Goal: Task Accomplishment & Management: Complete application form

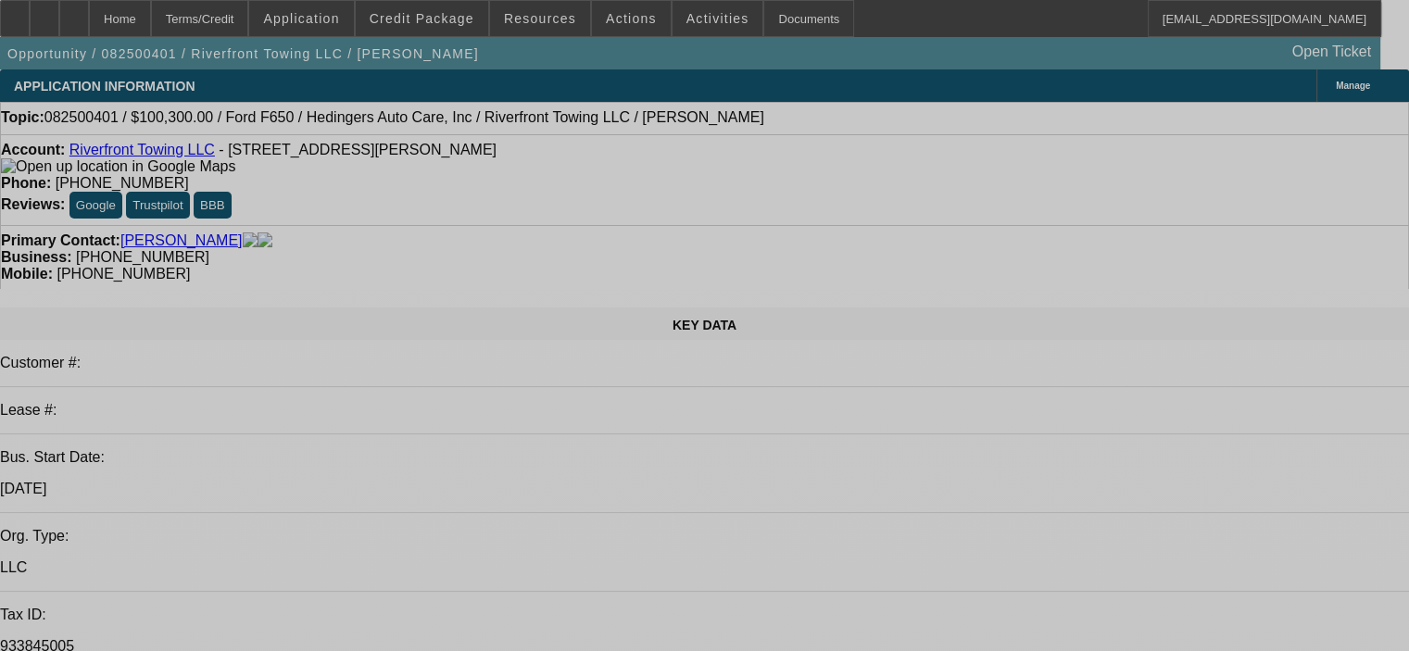
select select "0.15"
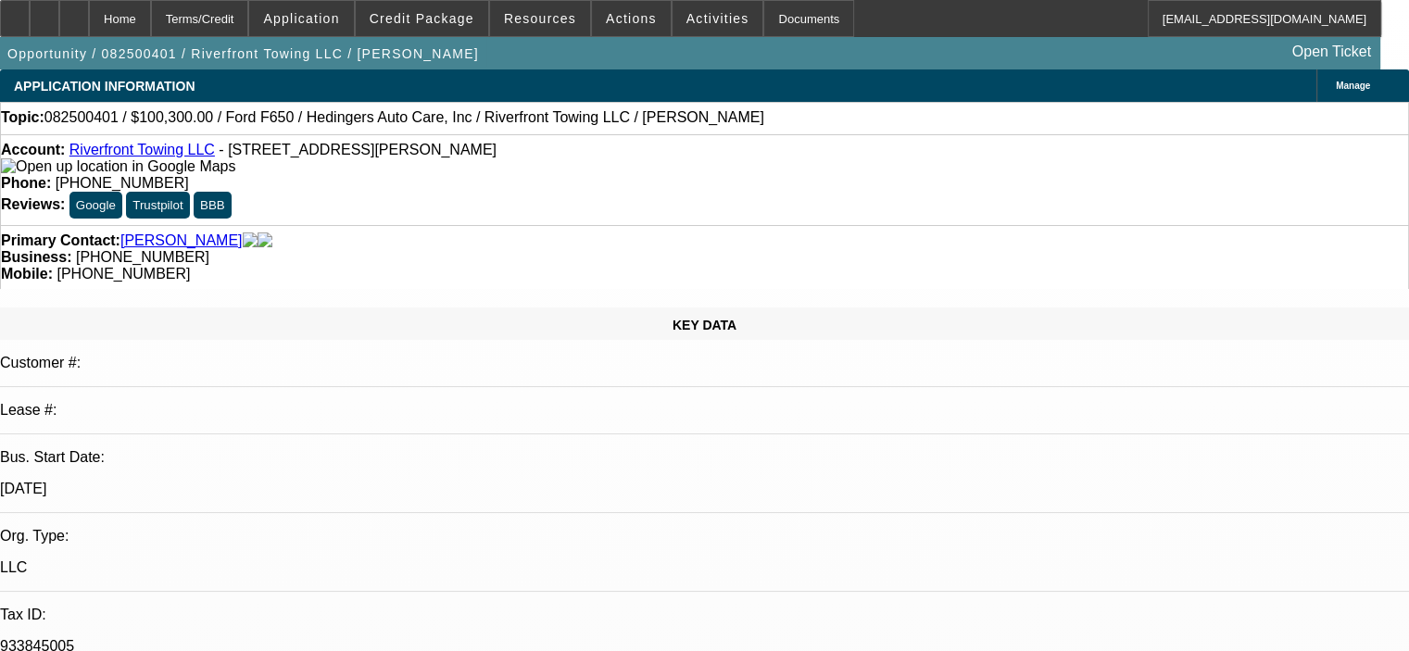
select select "2"
select select "0"
select select "6"
select select "0.15"
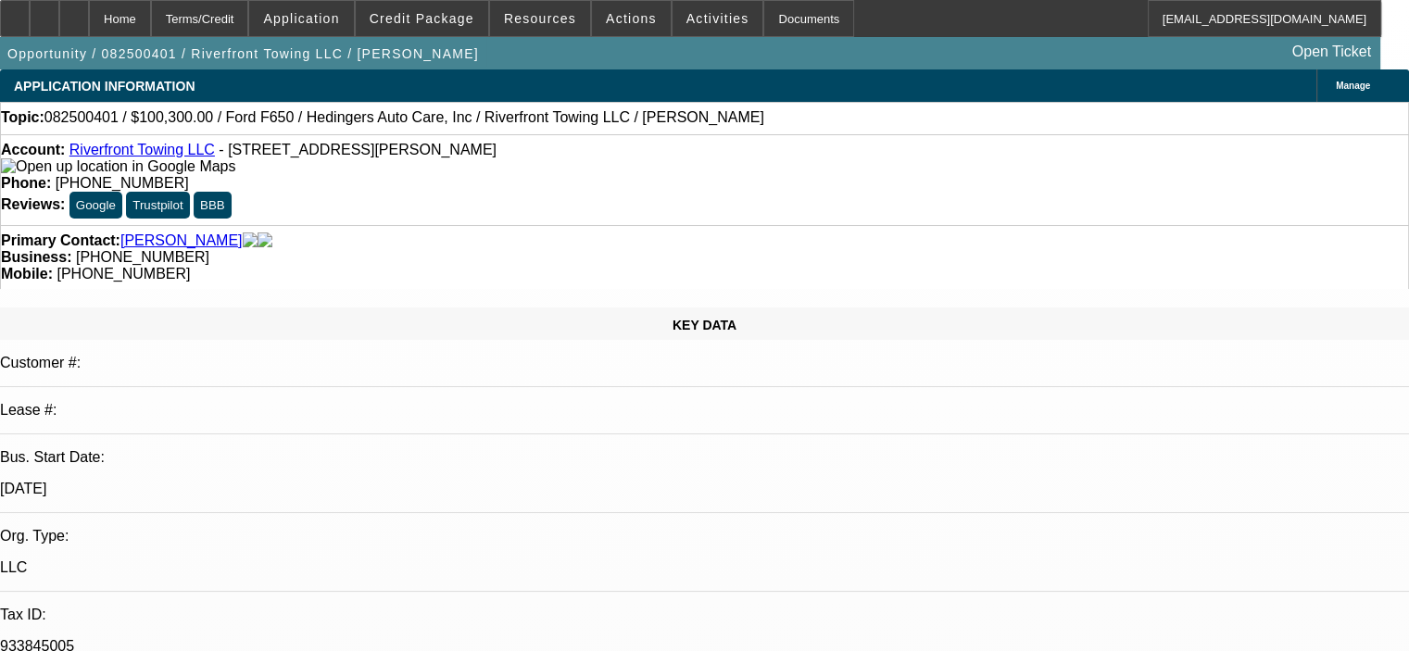
select select "2"
select select "0"
select select "6"
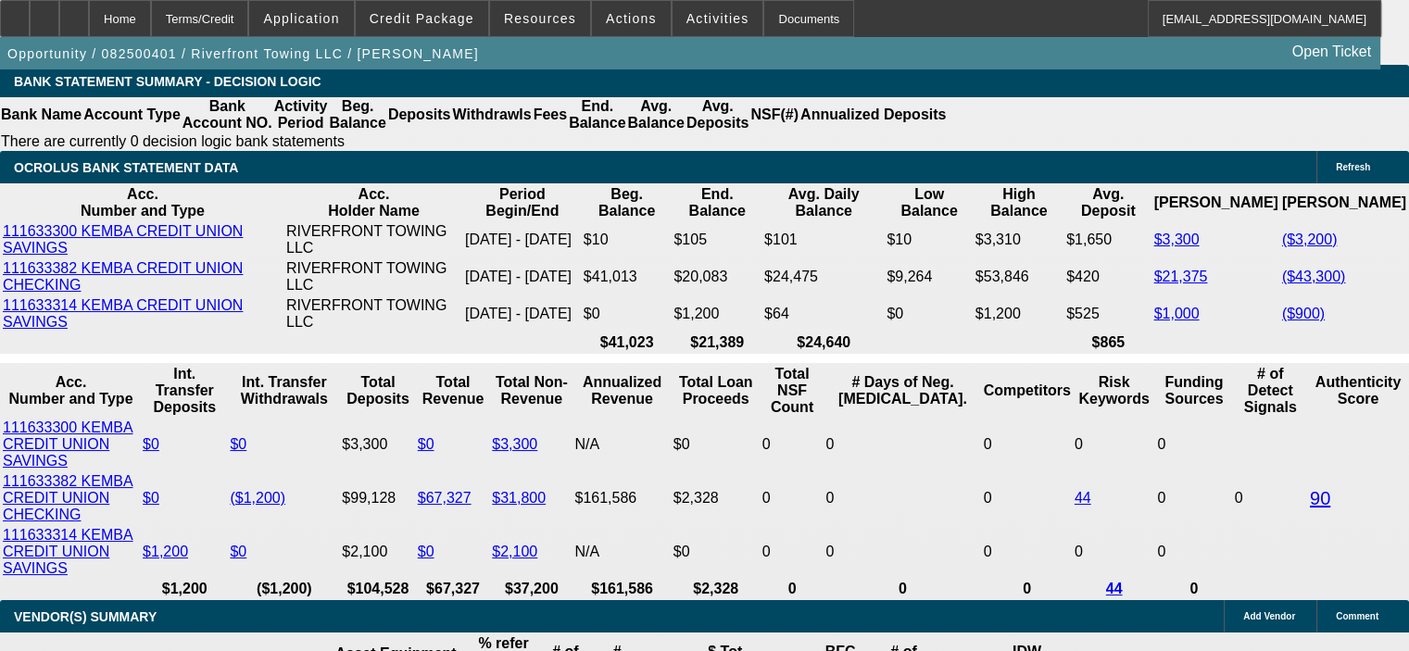
scroll to position [3243, 0]
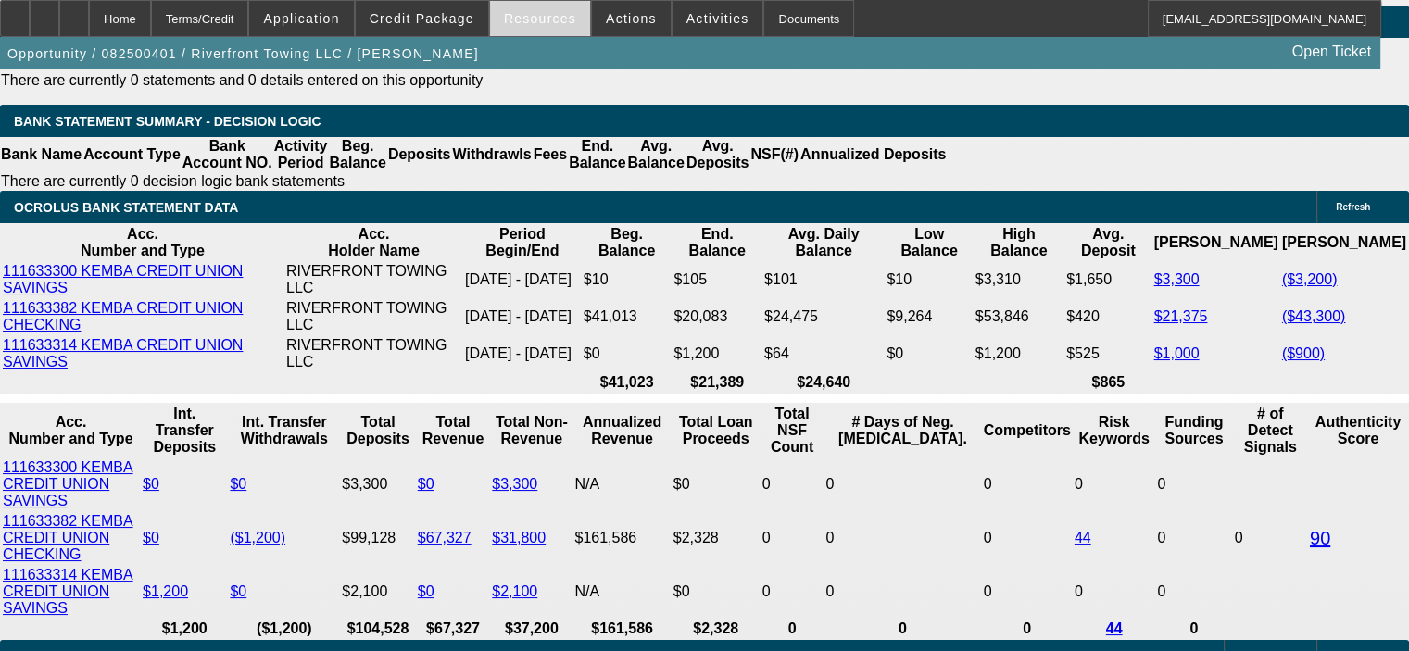
click at [553, 17] on span "Resources" at bounding box center [540, 18] width 72 height 15
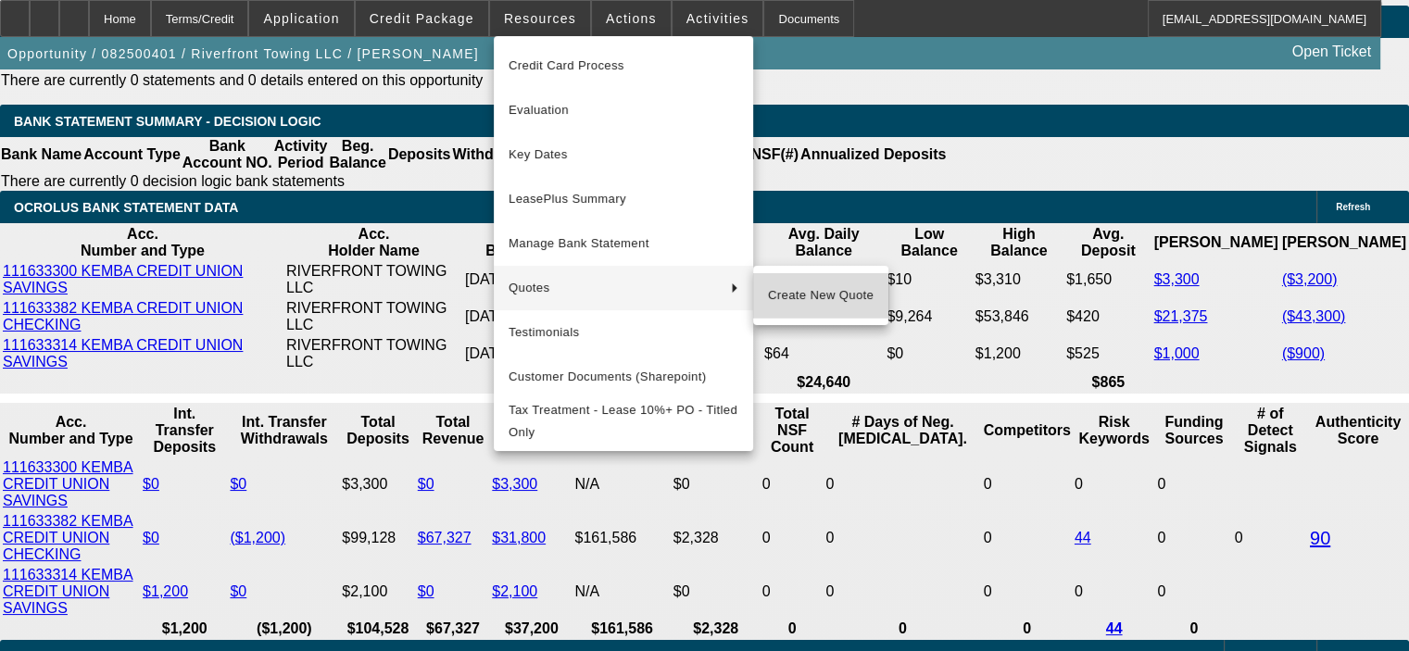
click at [821, 284] on span "Create New Quote" at bounding box center [821, 295] width 106 height 22
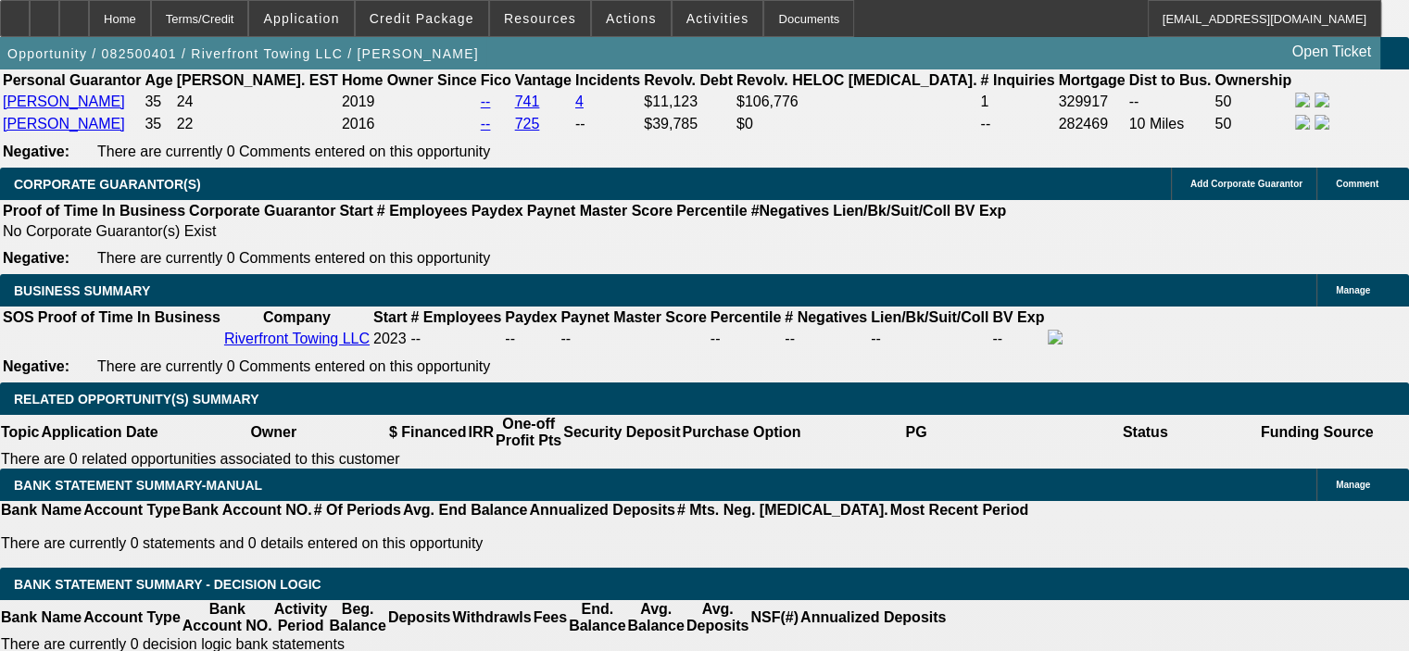
scroll to position [2780, 0]
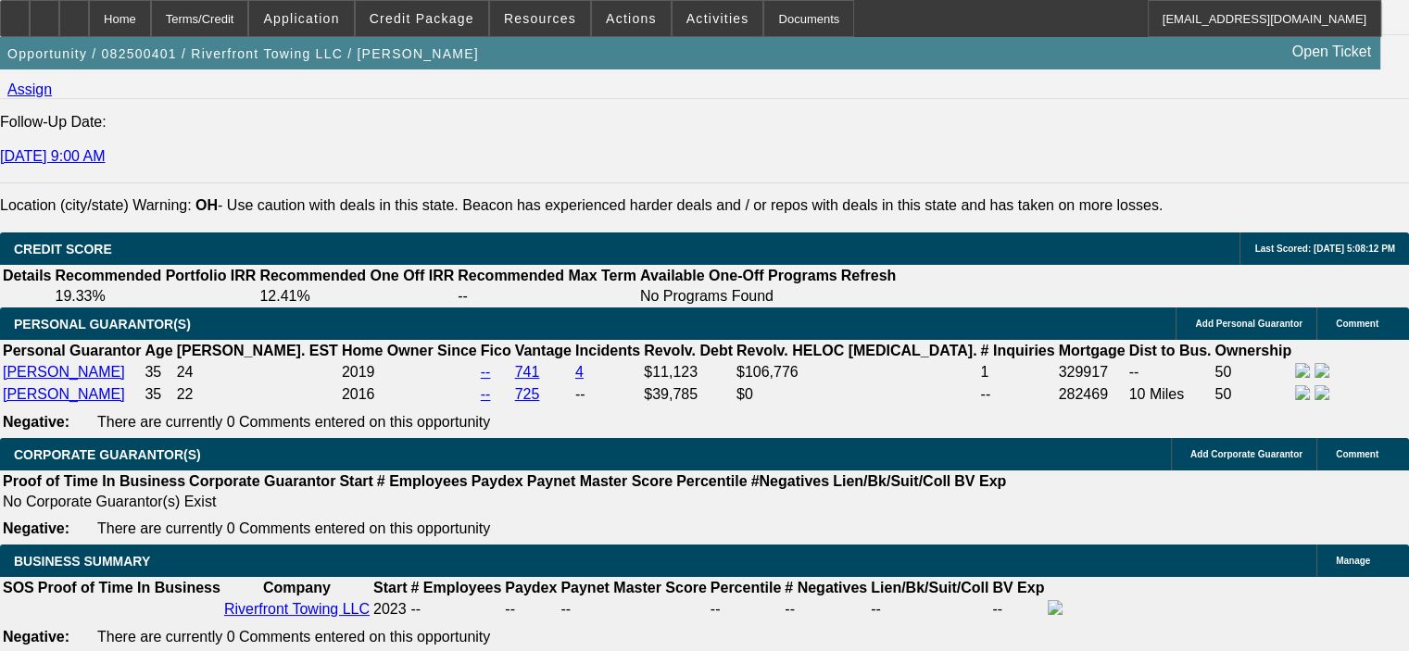
scroll to position [2502, 0]
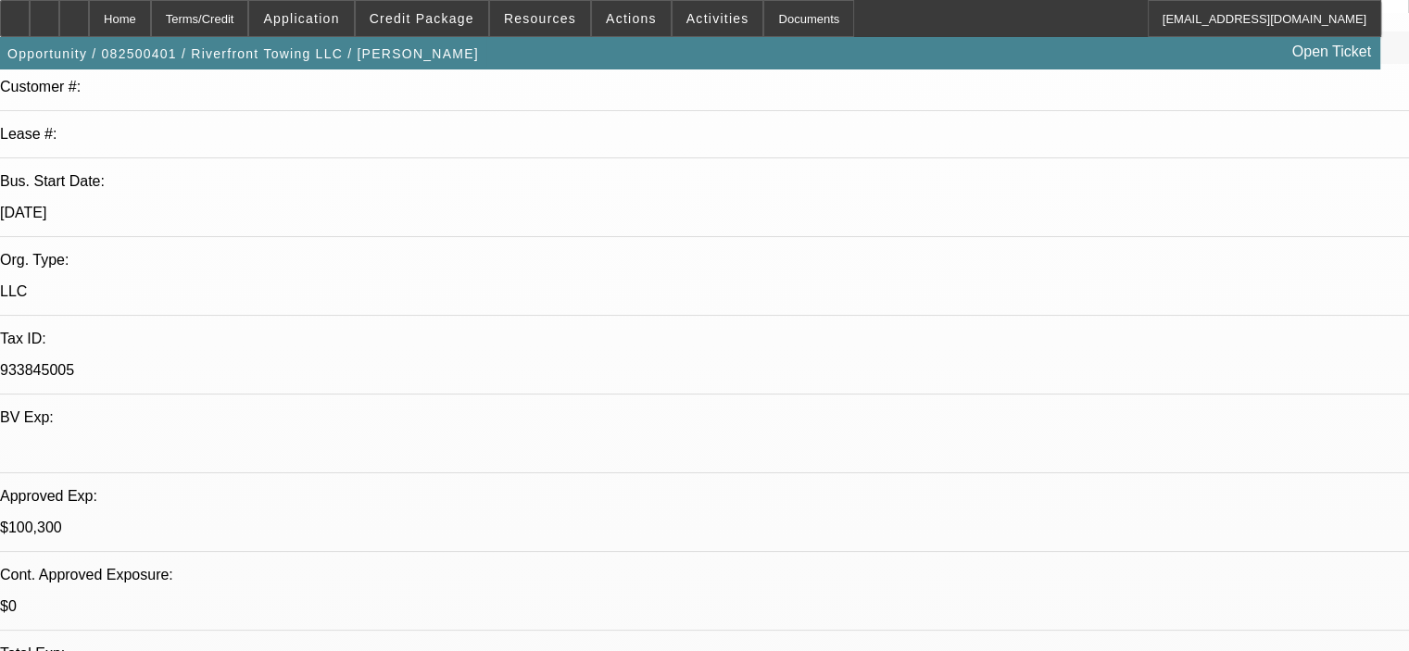
scroll to position [0, 0]
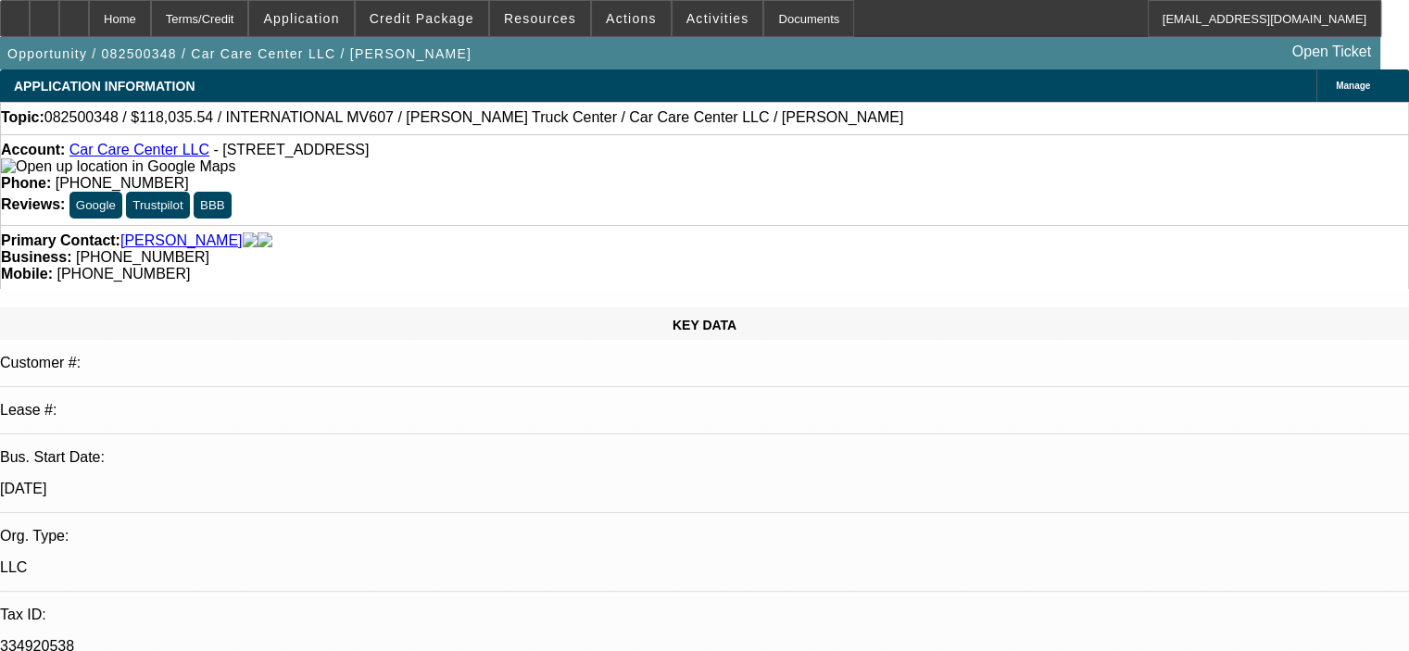
select select "0.2"
select select "2"
select select "0"
select select "6"
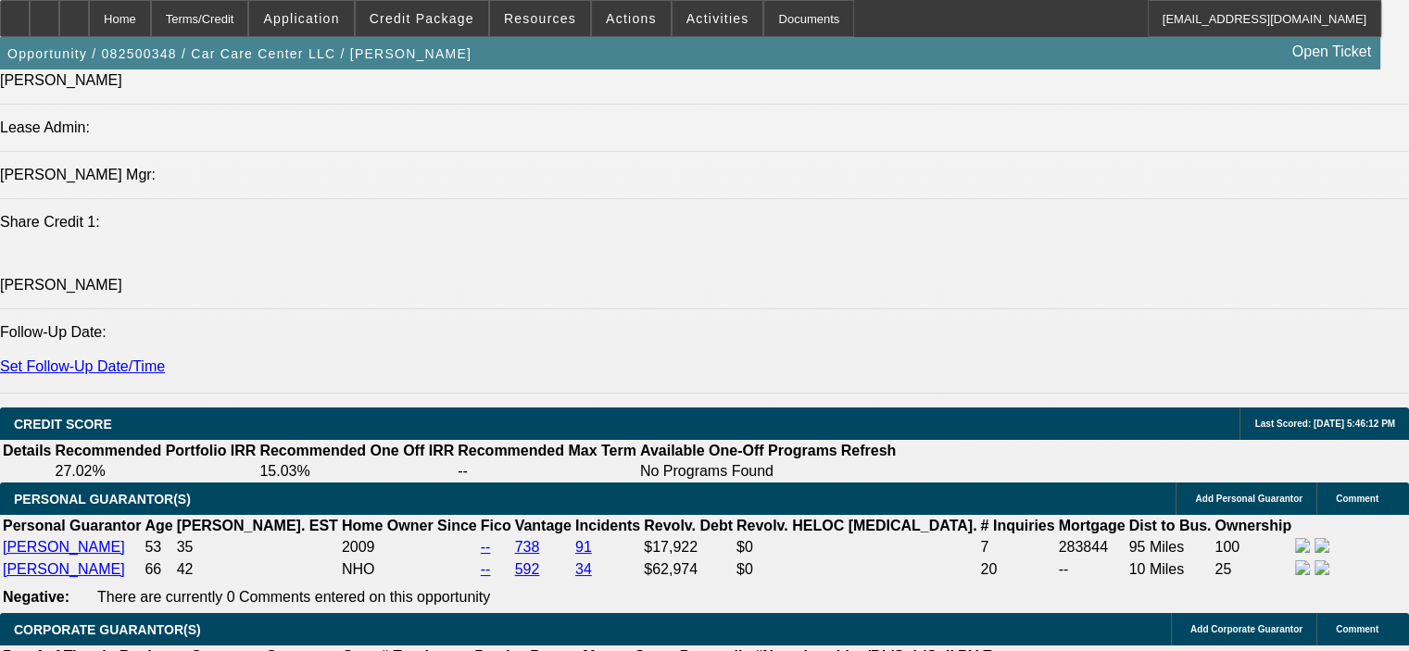
scroll to position [2316, 0]
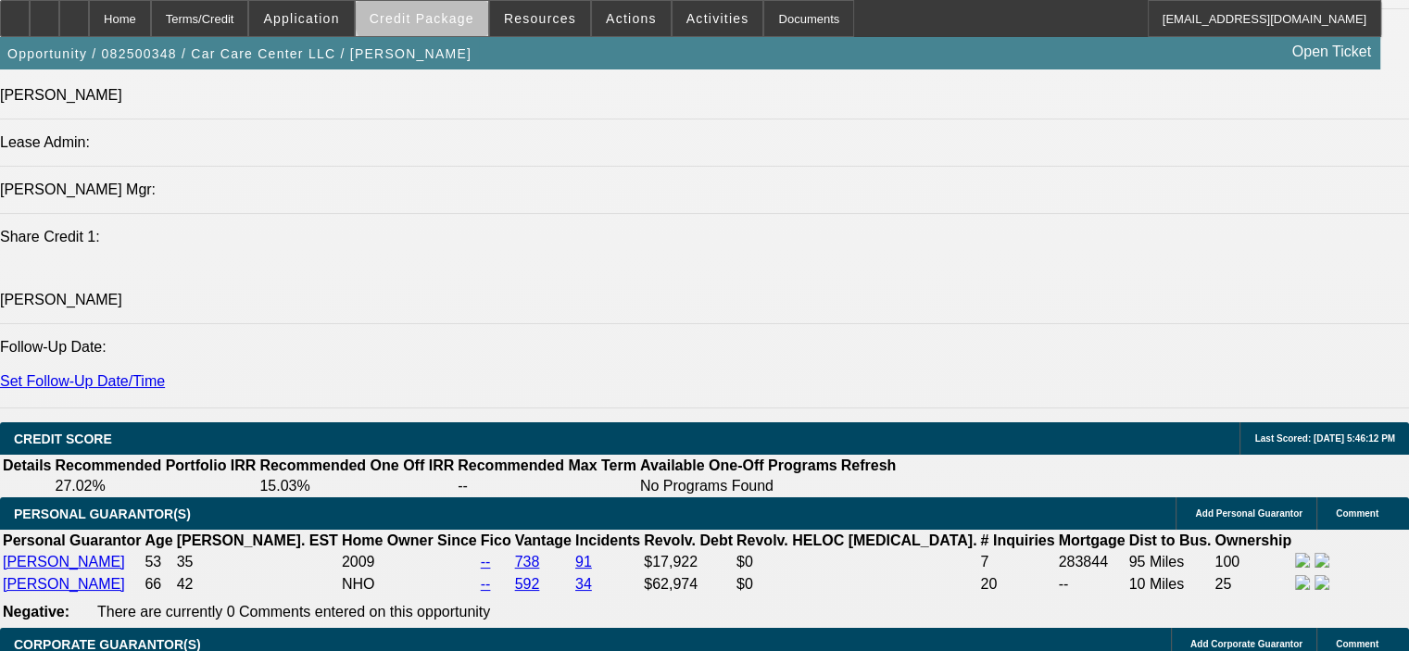
click at [455, 10] on span at bounding box center [422, 18] width 132 height 44
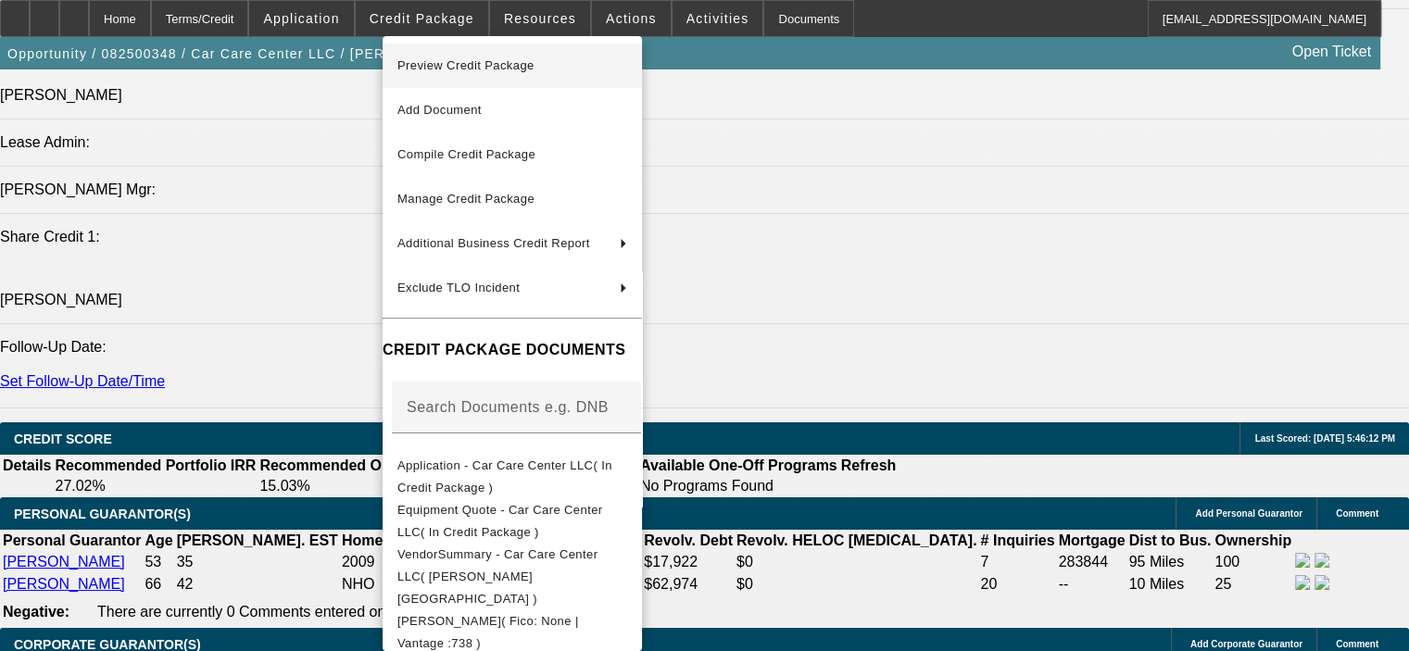
click at [570, 70] on span "Preview Credit Package" at bounding box center [512, 66] width 230 height 22
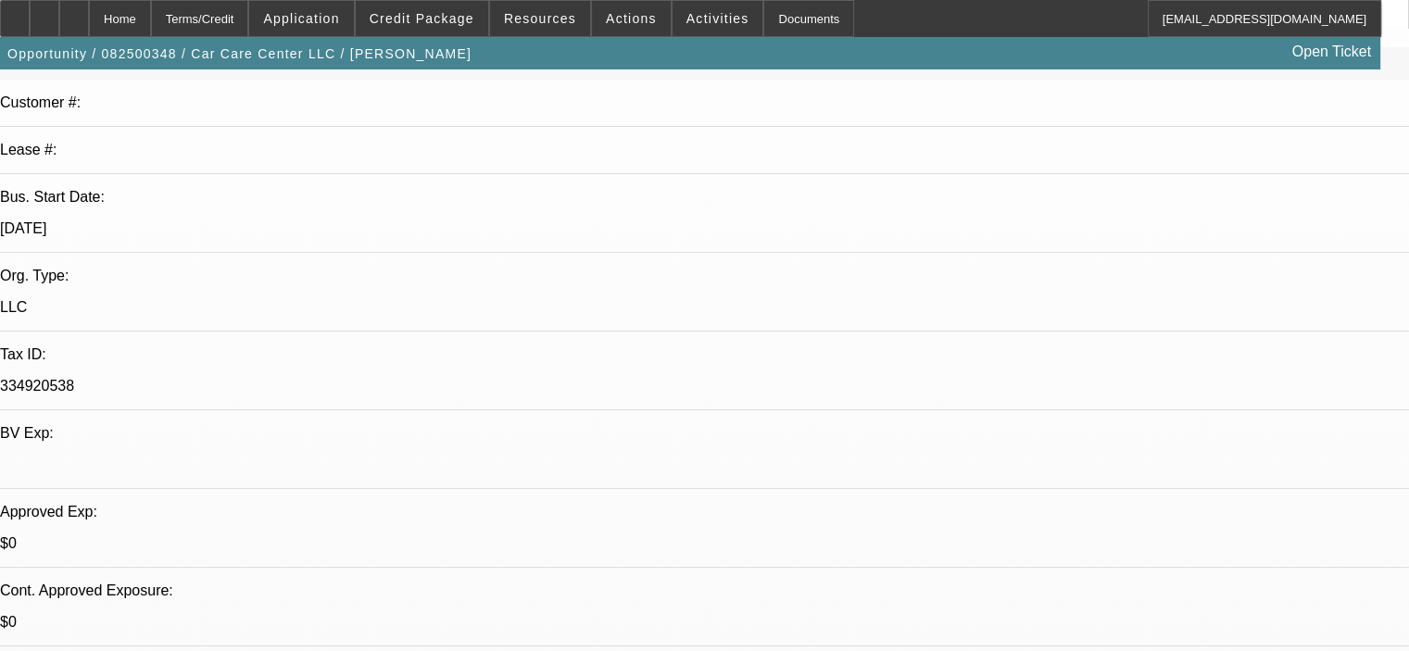
scroll to position [278, 0]
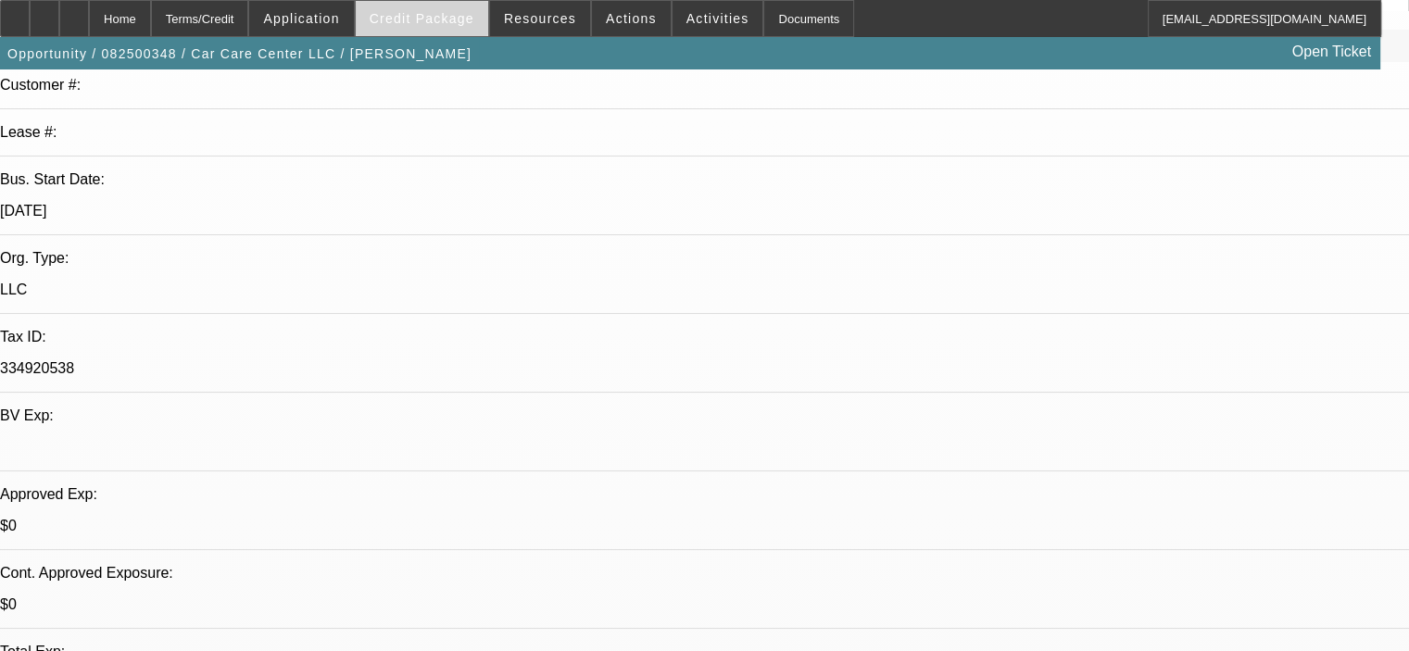
click at [452, 18] on span "Credit Package" at bounding box center [422, 18] width 105 height 15
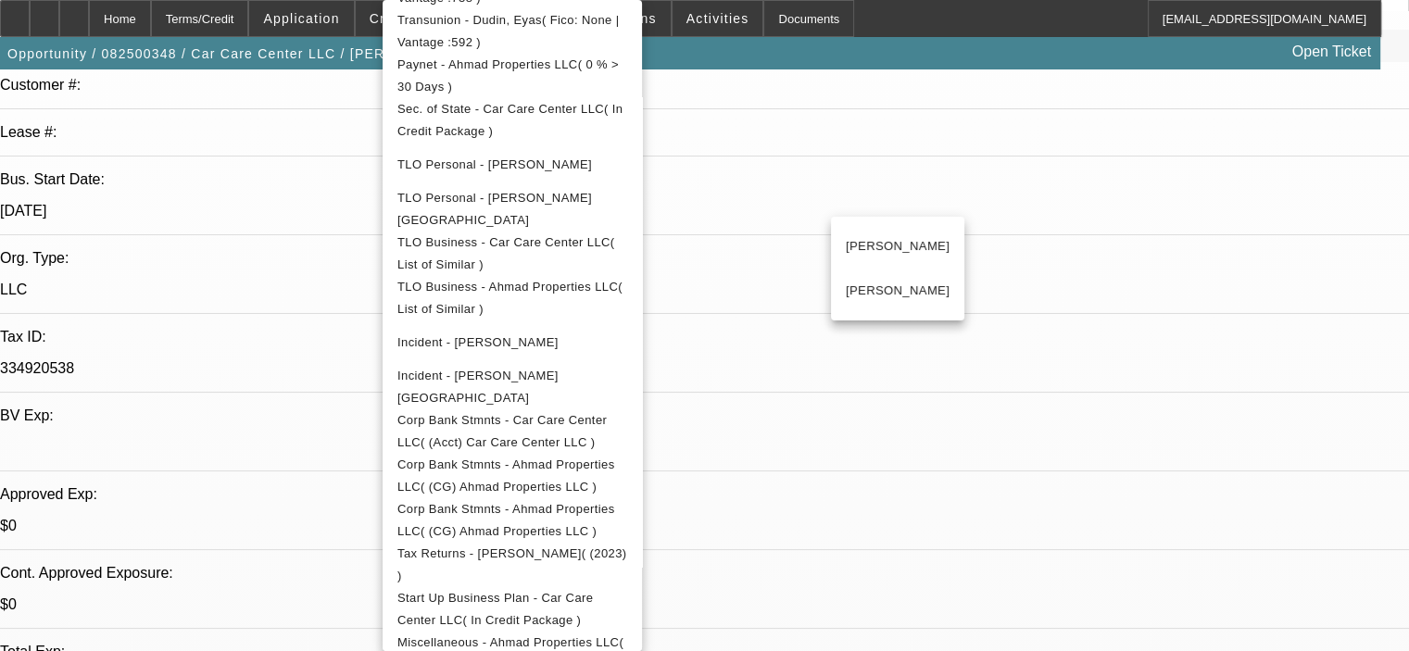
scroll to position [625, 0]
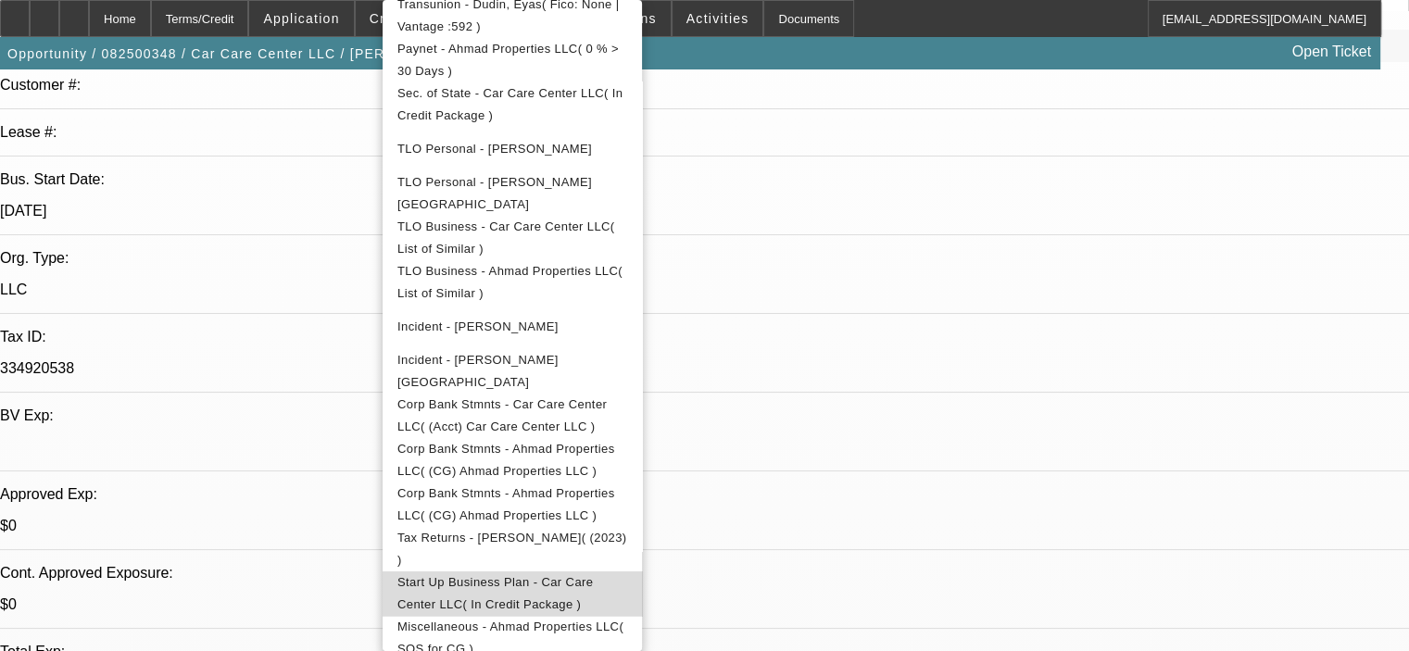
click at [578, 575] on span "Start Up Business Plan - Car Care Center LLC( In Credit Package )" at bounding box center [494, 593] width 195 height 36
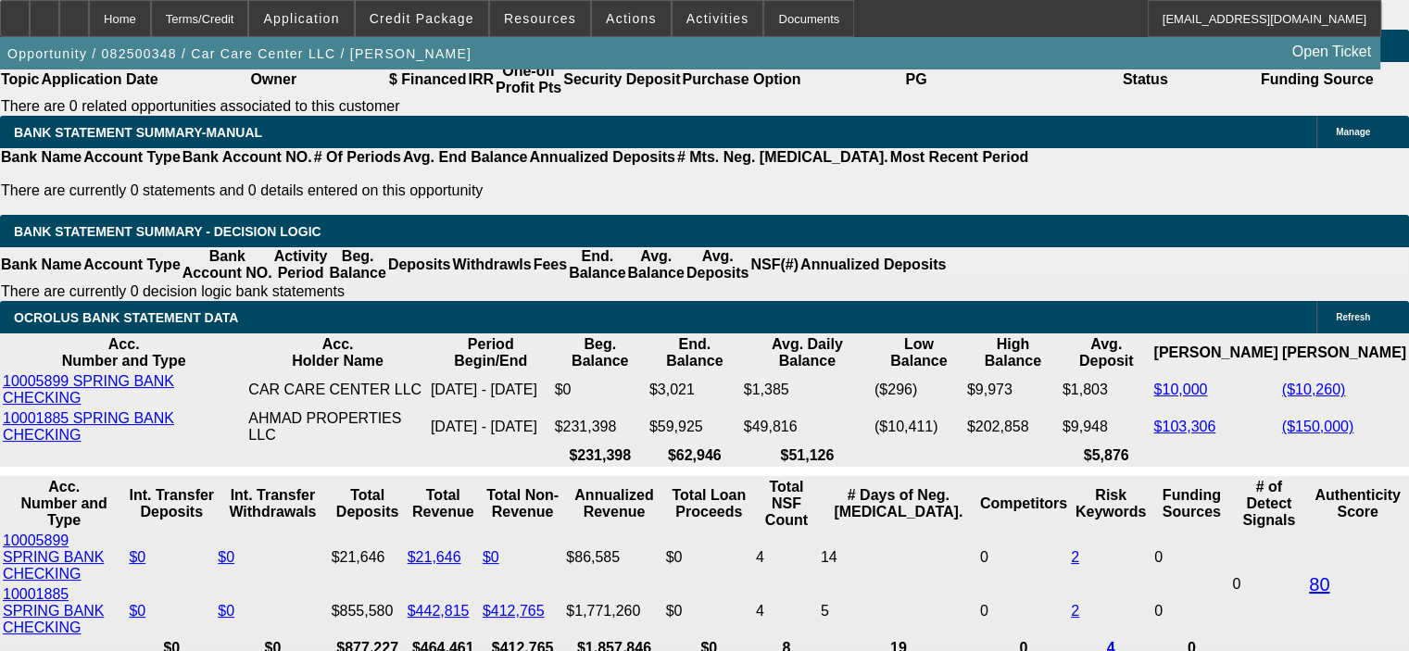
scroll to position [3243, 0]
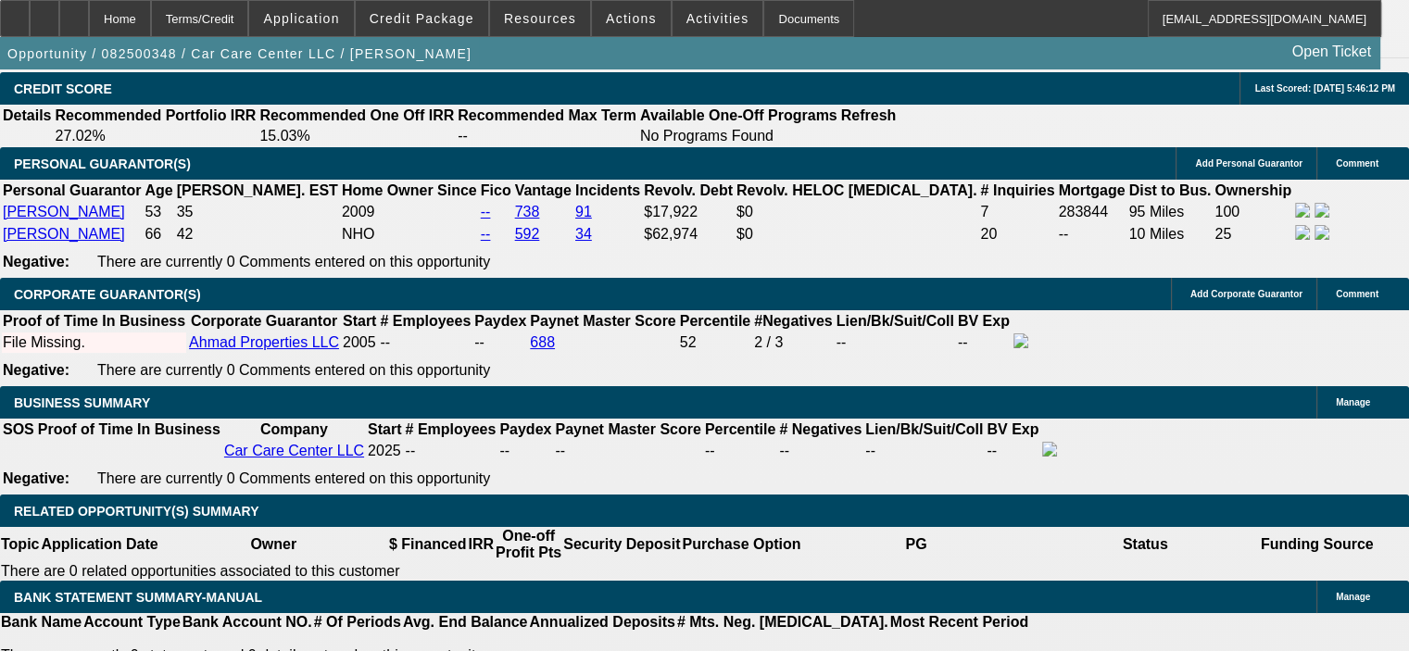
scroll to position [2409, 0]
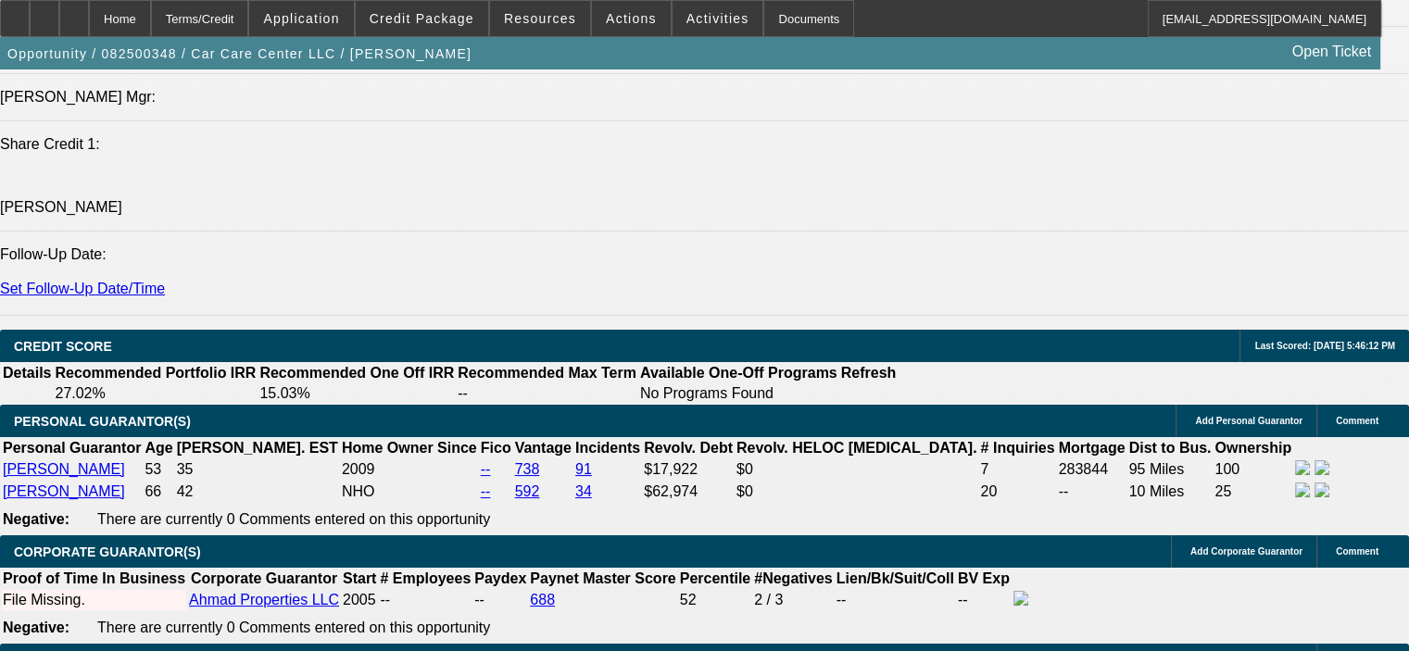
click at [74, 12] on icon at bounding box center [74, 12] width 0 height 0
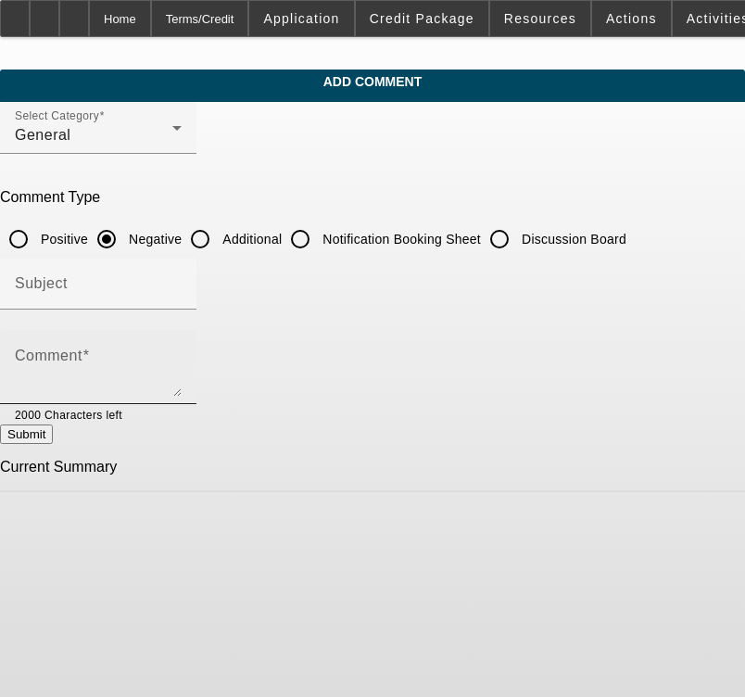
click at [96, 337] on div "Comment" at bounding box center [98, 367] width 167 height 74
paste textarea "Omar (75% owner) and Eyas (25% owner) started Car Care Center LLC to provide au…"
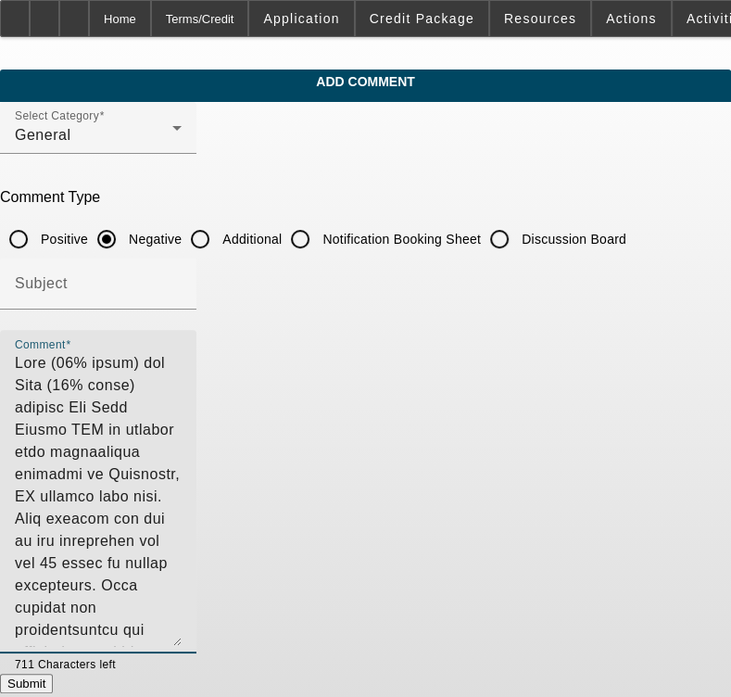
drag, startPoint x: 682, startPoint y: 388, endPoint x: 695, endPoint y: 634, distance: 245.9
click at [196, 637] on div "Comment" at bounding box center [98, 491] width 196 height 323
click at [132, 607] on textarea "Comment" at bounding box center [98, 498] width 167 height 293
click at [182, 603] on textarea "Comment" at bounding box center [98, 498] width 167 height 293
click at [182, 601] on textarea "Comment" at bounding box center [98, 498] width 167 height 293
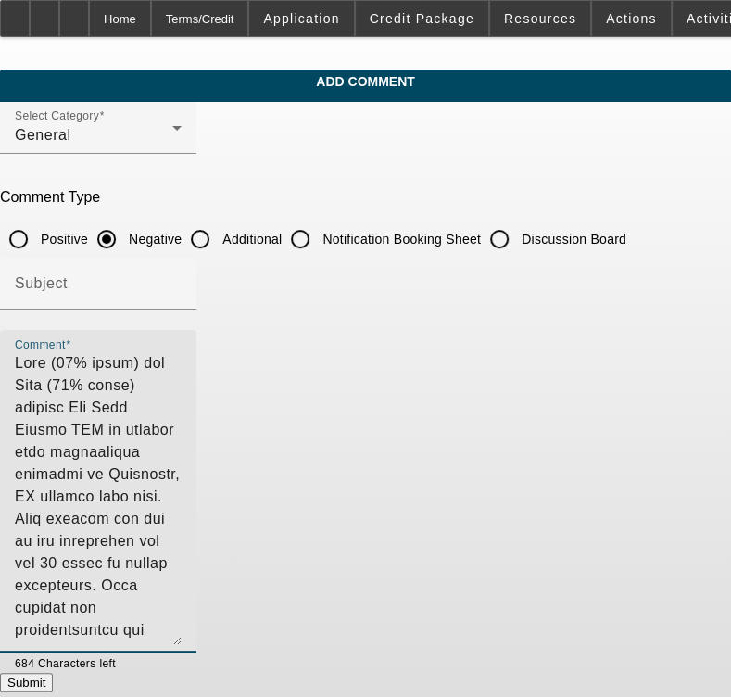
drag, startPoint x: 427, startPoint y: 603, endPoint x: 46, endPoint y: 361, distance: 451.1
click at [46, 361] on div "Comment" at bounding box center [98, 491] width 196 height 322
click at [182, 612] on textarea "Comment" at bounding box center [98, 498] width 167 height 293
type textarea "Omar (75% owner) and Eyas (25% owner) started Car Care Center LLC to provide au…"
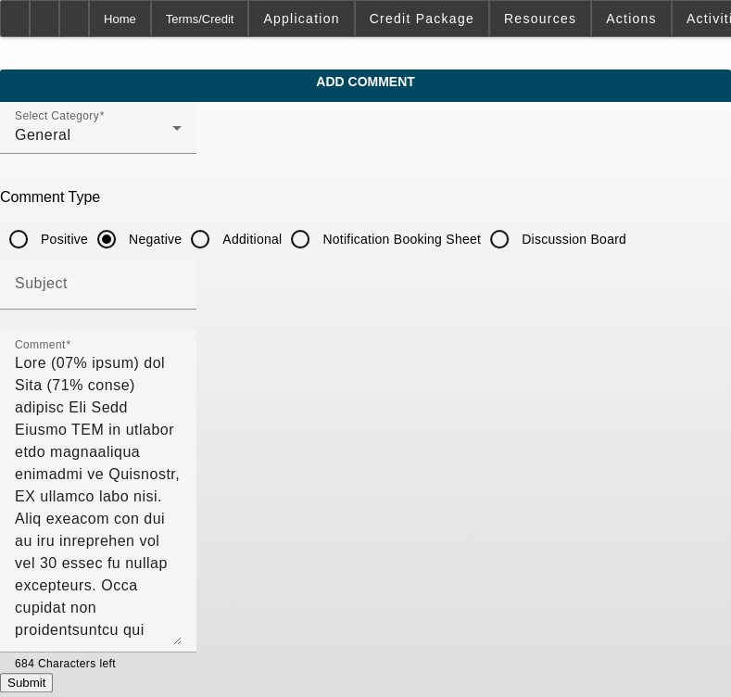
click at [53, 685] on button "Submit" at bounding box center [26, 682] width 53 height 19
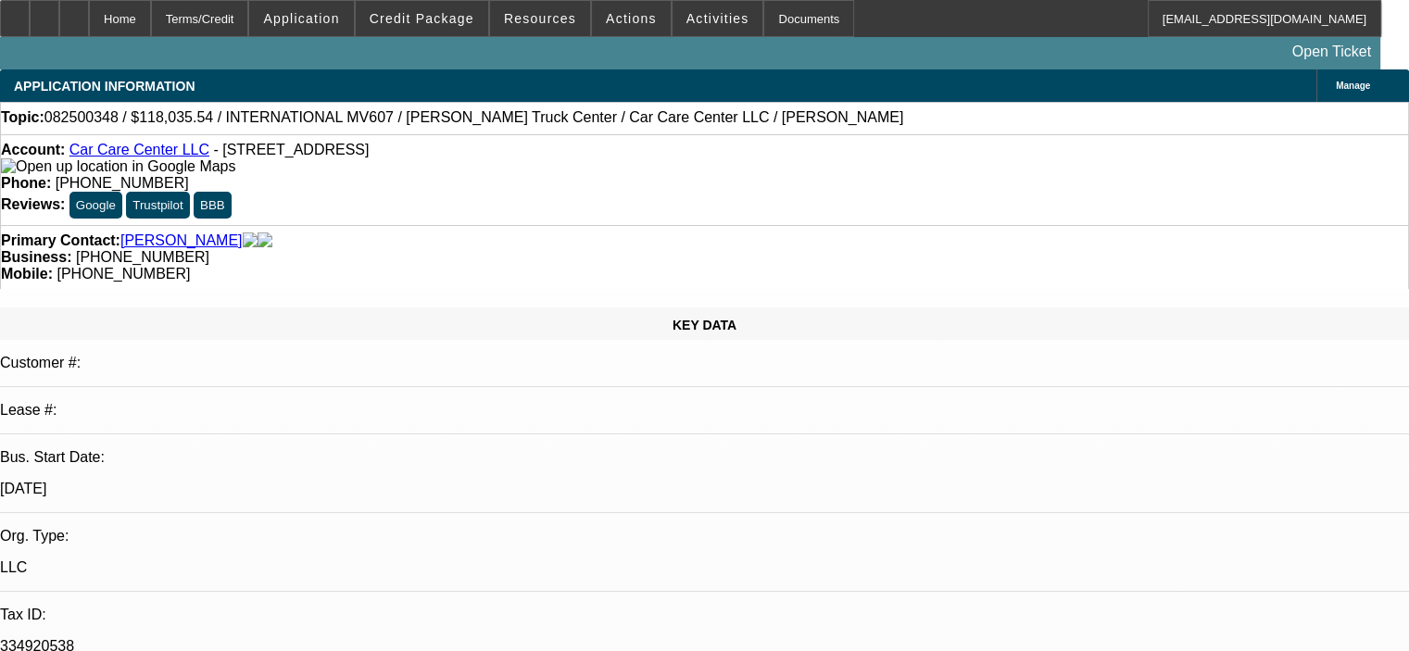
select select "0.2"
select select "2"
select select "0"
select select "6"
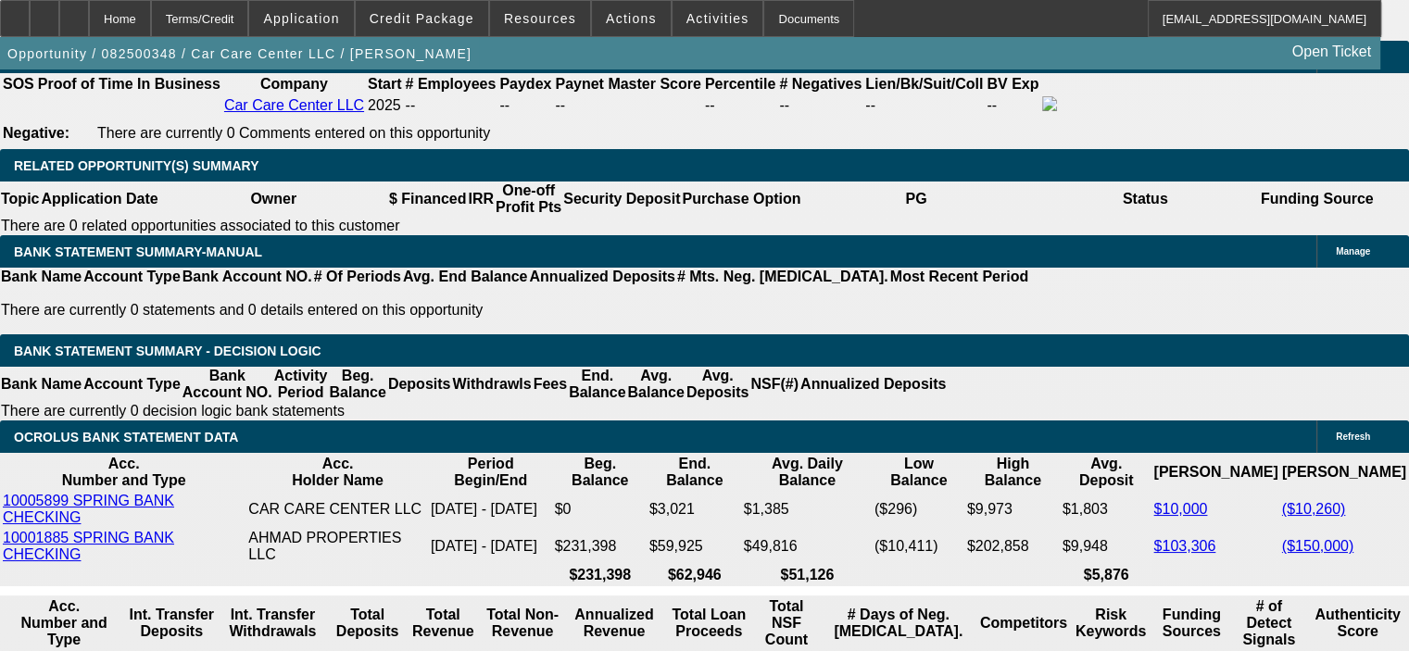
scroll to position [2687, 0]
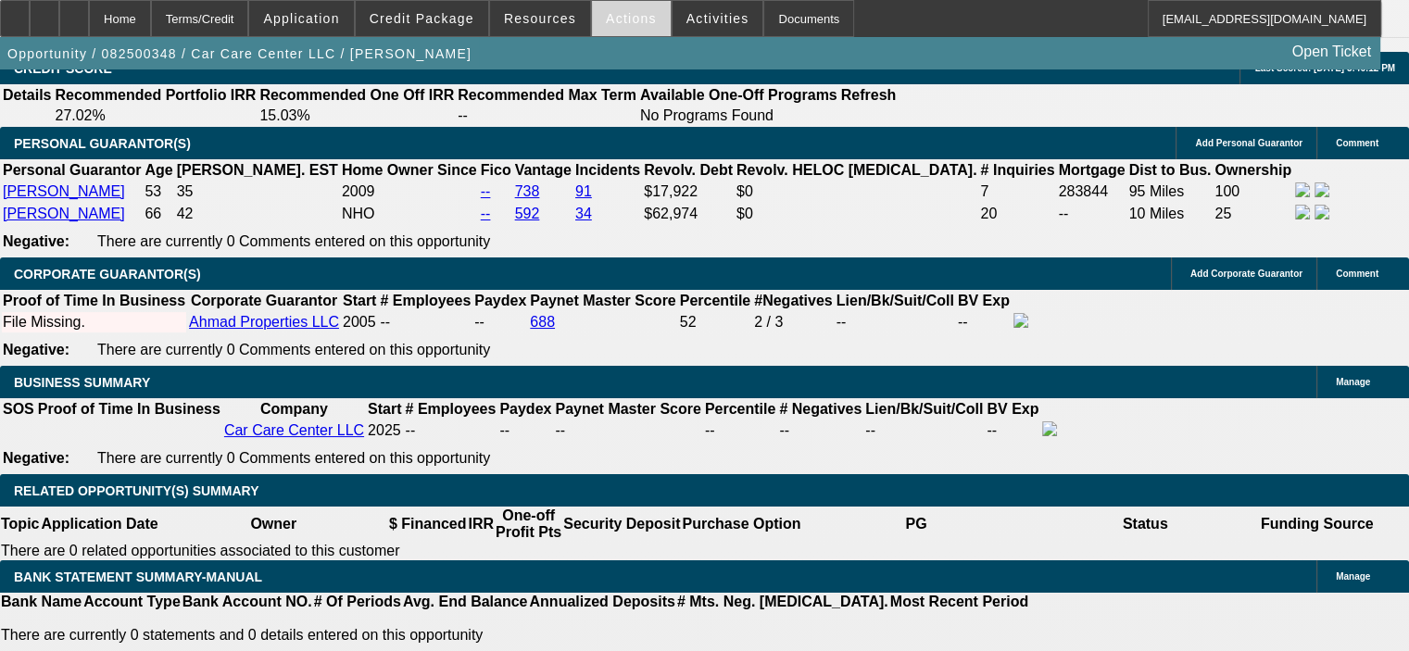
click at [619, 18] on span "Actions" at bounding box center [631, 18] width 51 height 15
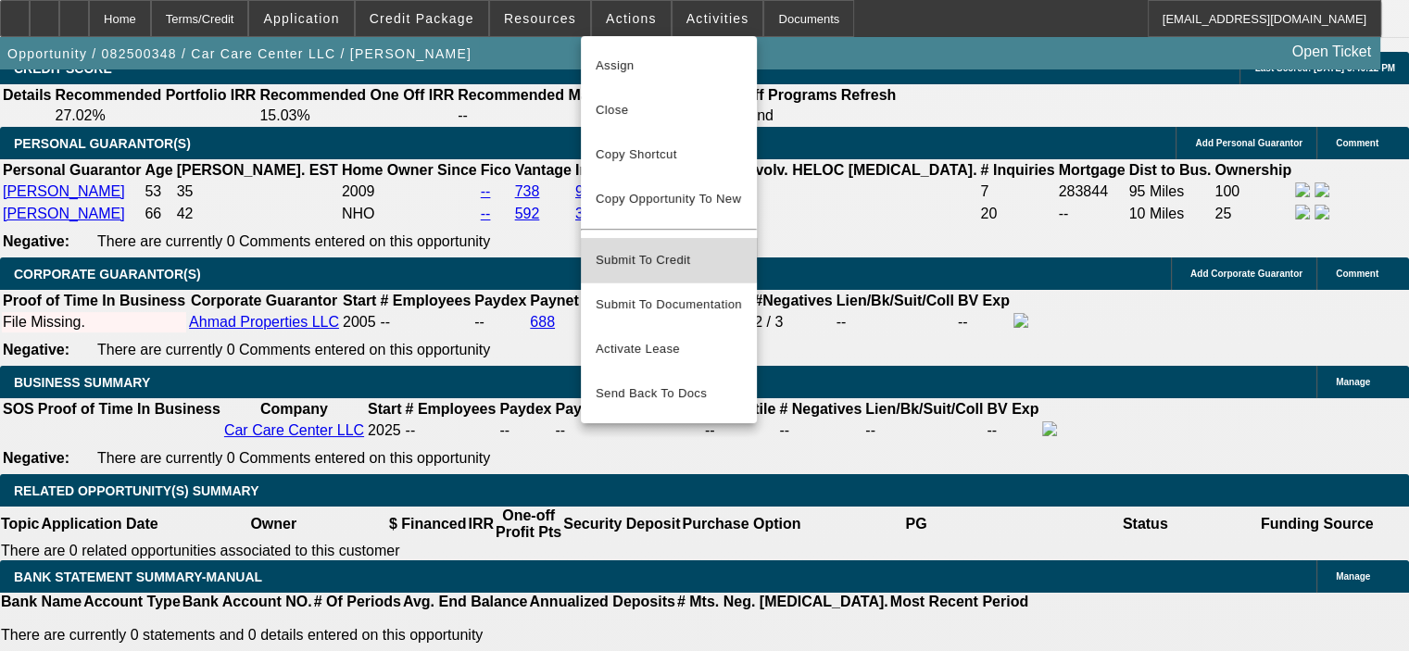
click at [635, 249] on span "Submit To Credit" at bounding box center [669, 260] width 146 height 22
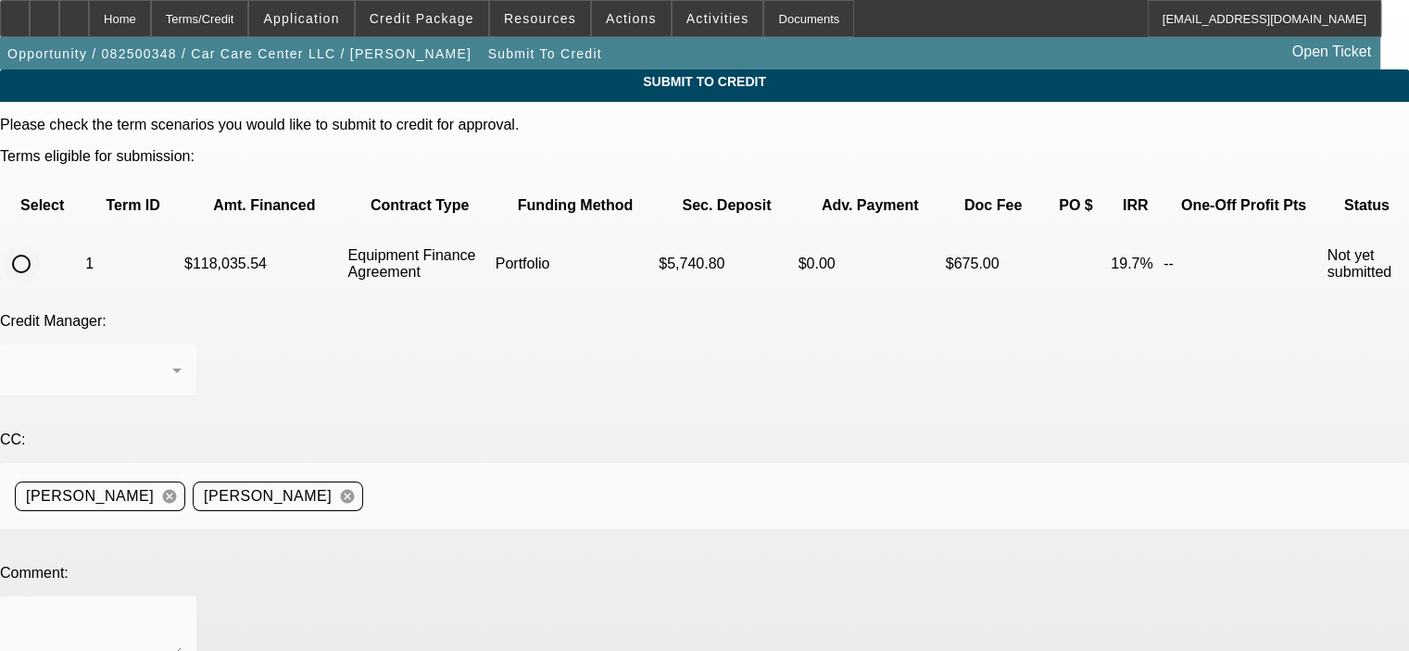
click at [40, 246] on input "radio" at bounding box center [21, 264] width 37 height 37
radio input "true"
click at [172, 359] on div "Arida, George" at bounding box center [94, 370] width 158 height 22
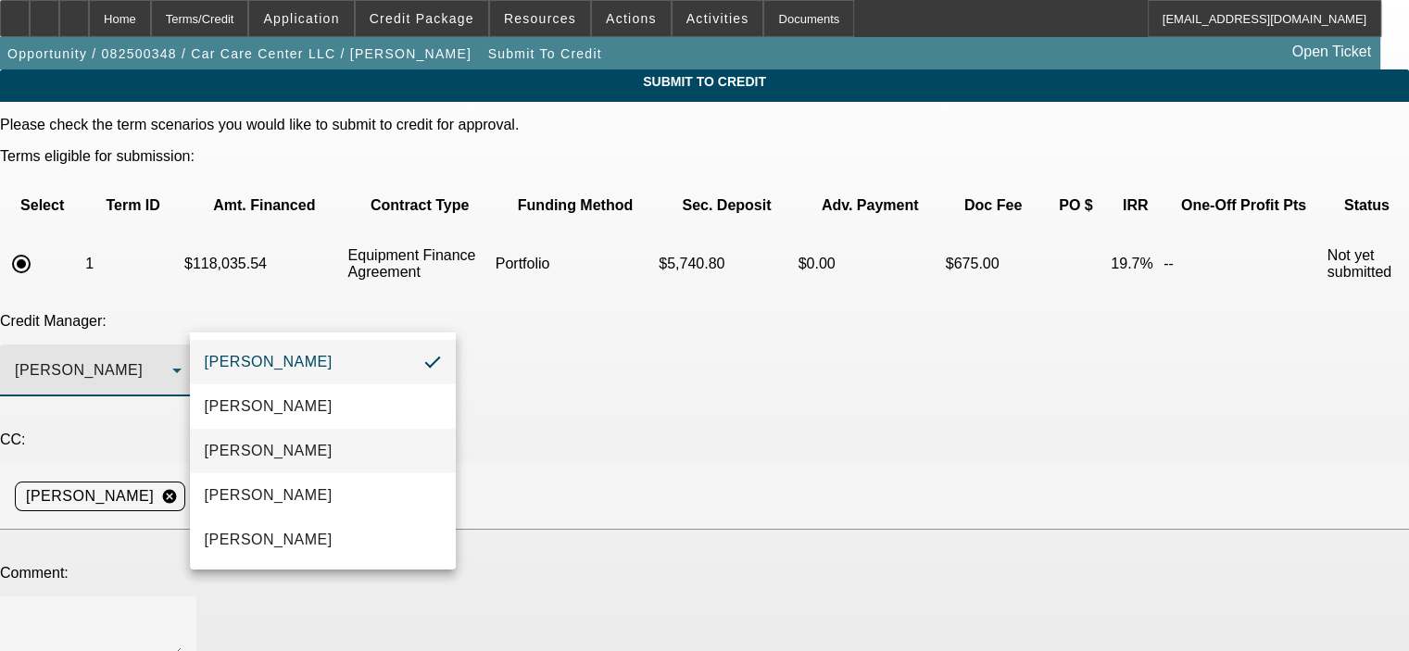
click at [376, 436] on mat-option "Arida, Michael" at bounding box center [323, 451] width 266 height 44
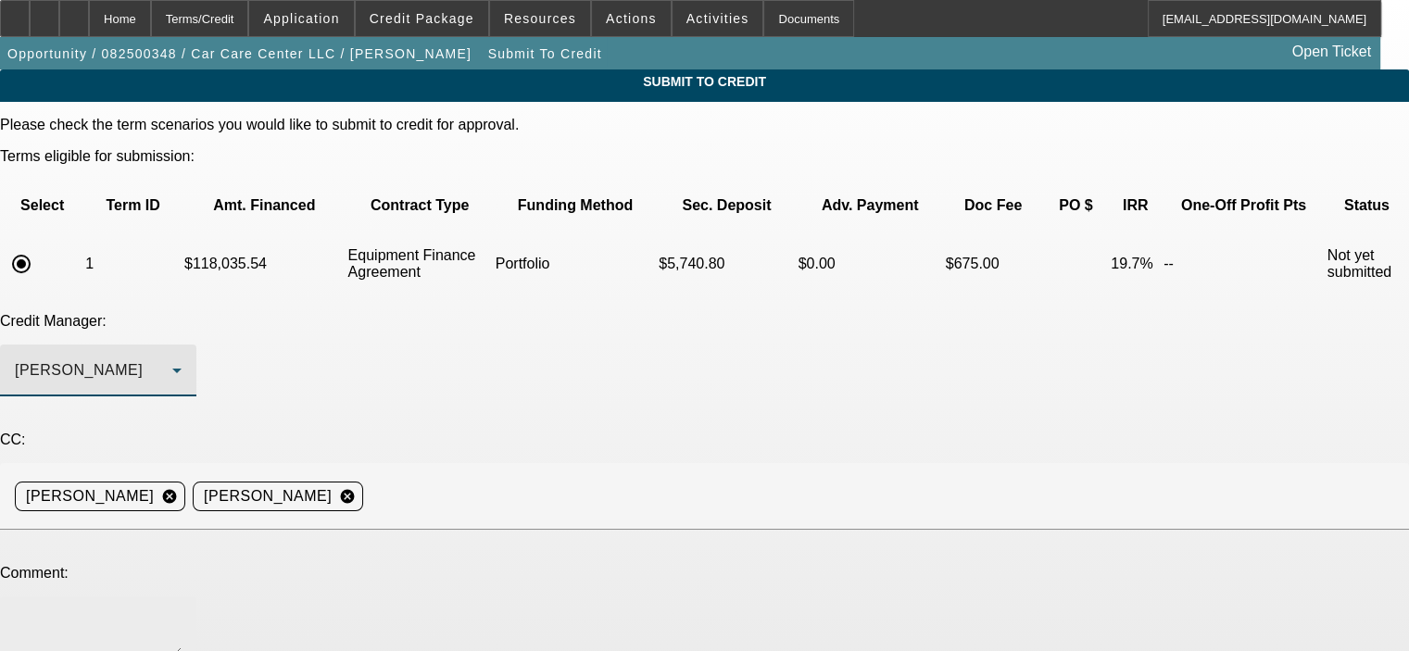
click at [182, 597] on div at bounding box center [98, 634] width 167 height 74
paste textarea "Omar (75% owner) and Eyas (25% owner) started Car Care Center LLC to provide au…"
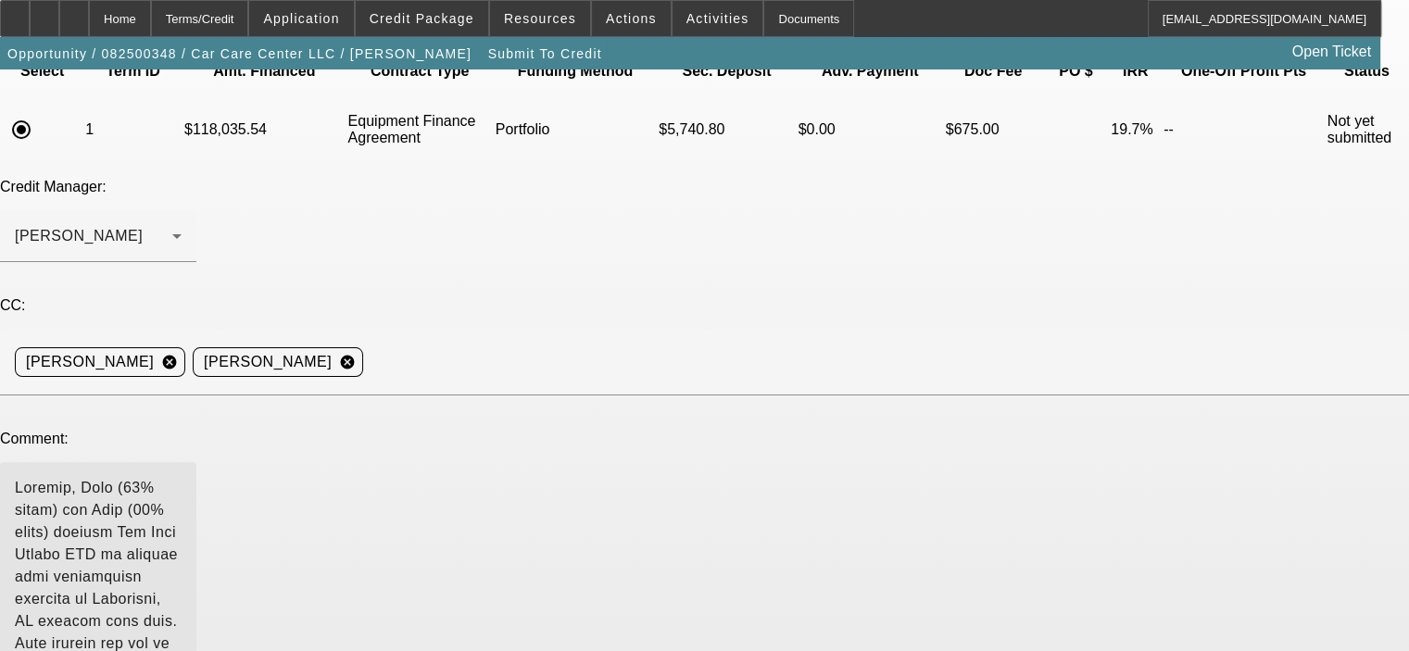
drag, startPoint x: 875, startPoint y: 359, endPoint x: 893, endPoint y: 589, distance: 230.5
click at [196, 589] on div at bounding box center [98, 614] width 196 height 304
click at [182, 551] on textarea at bounding box center [98, 614] width 167 height 274
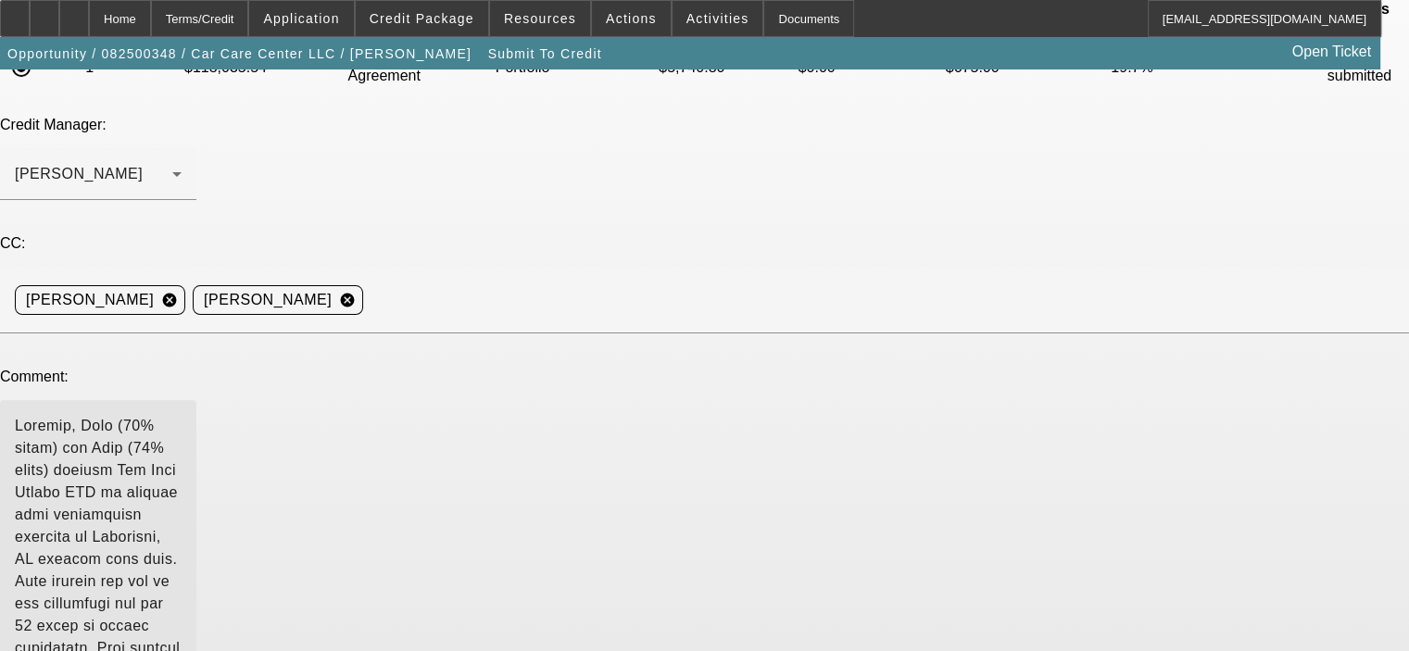
scroll to position [320, 0]
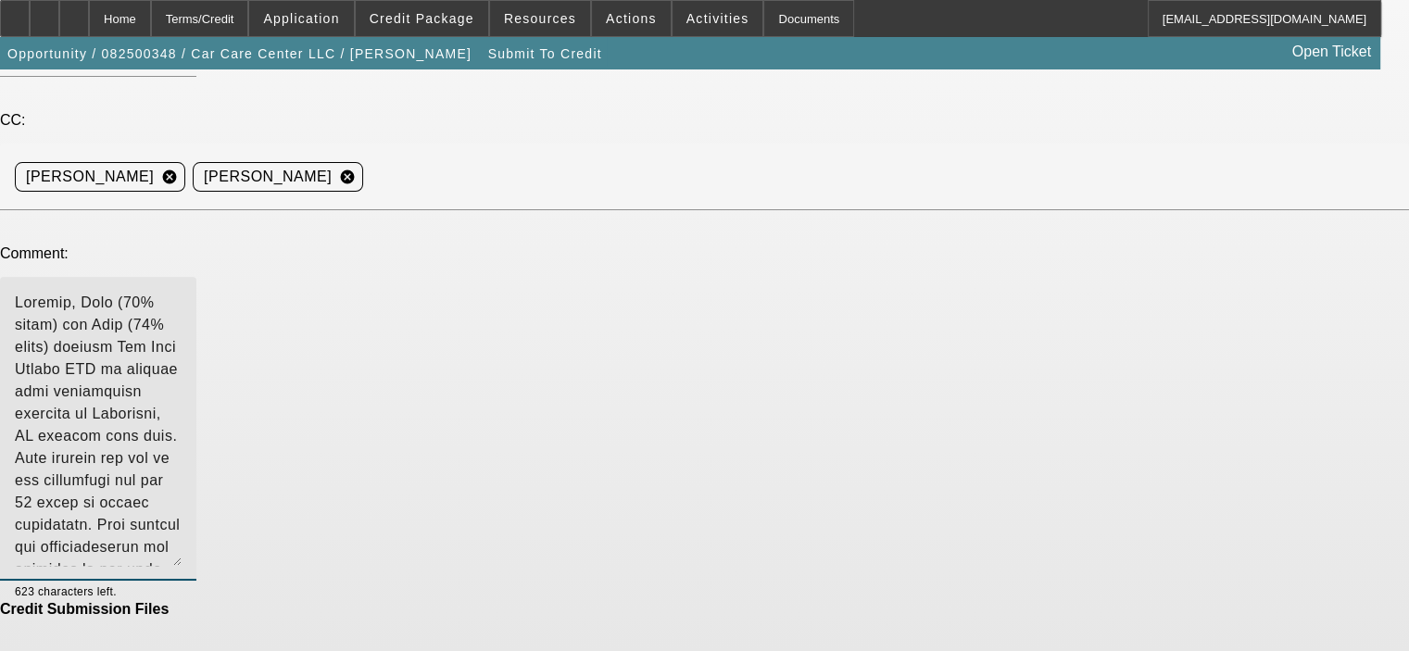
type textarea "Michael, Omar (75% owner) and Eyas (25% owner) started Car Care Center LLC to p…"
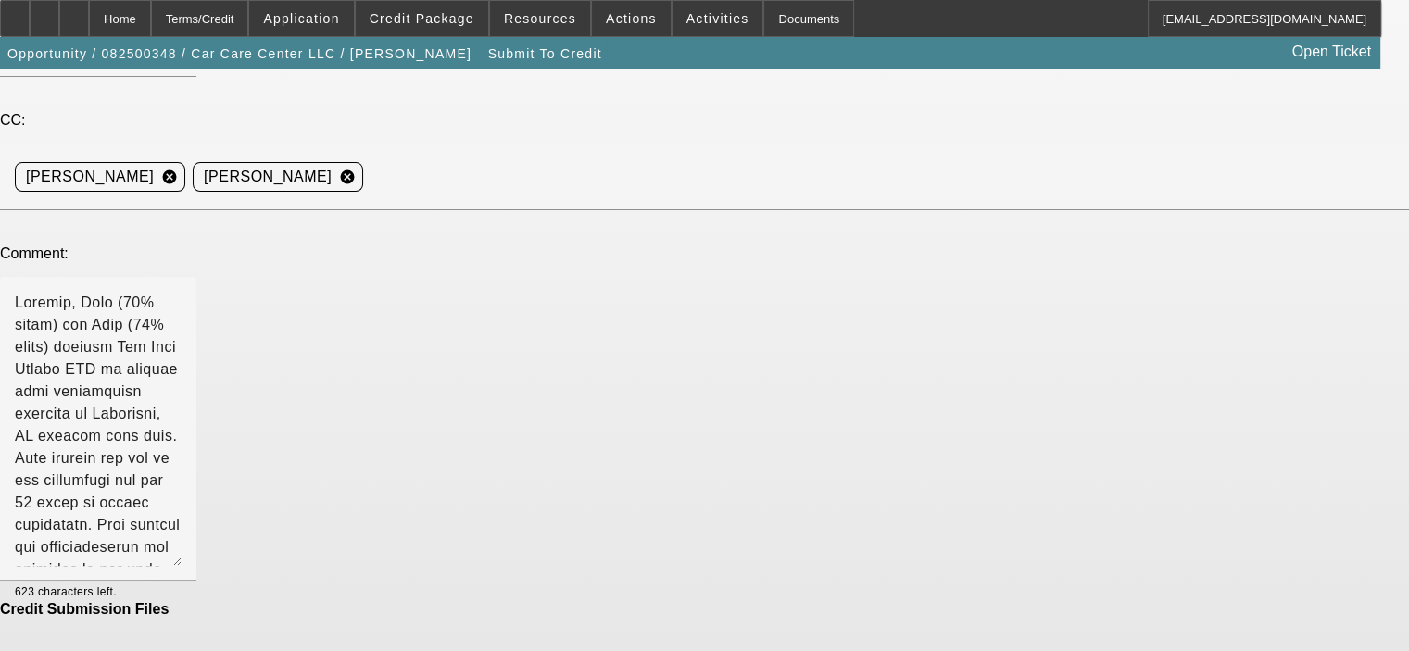
click at [654, 601] on div "Credit Submission Files" at bounding box center [704, 609] width 1409 height 17
click at [653, 601] on div "Credit Submission Files" at bounding box center [704, 609] width 1409 height 17
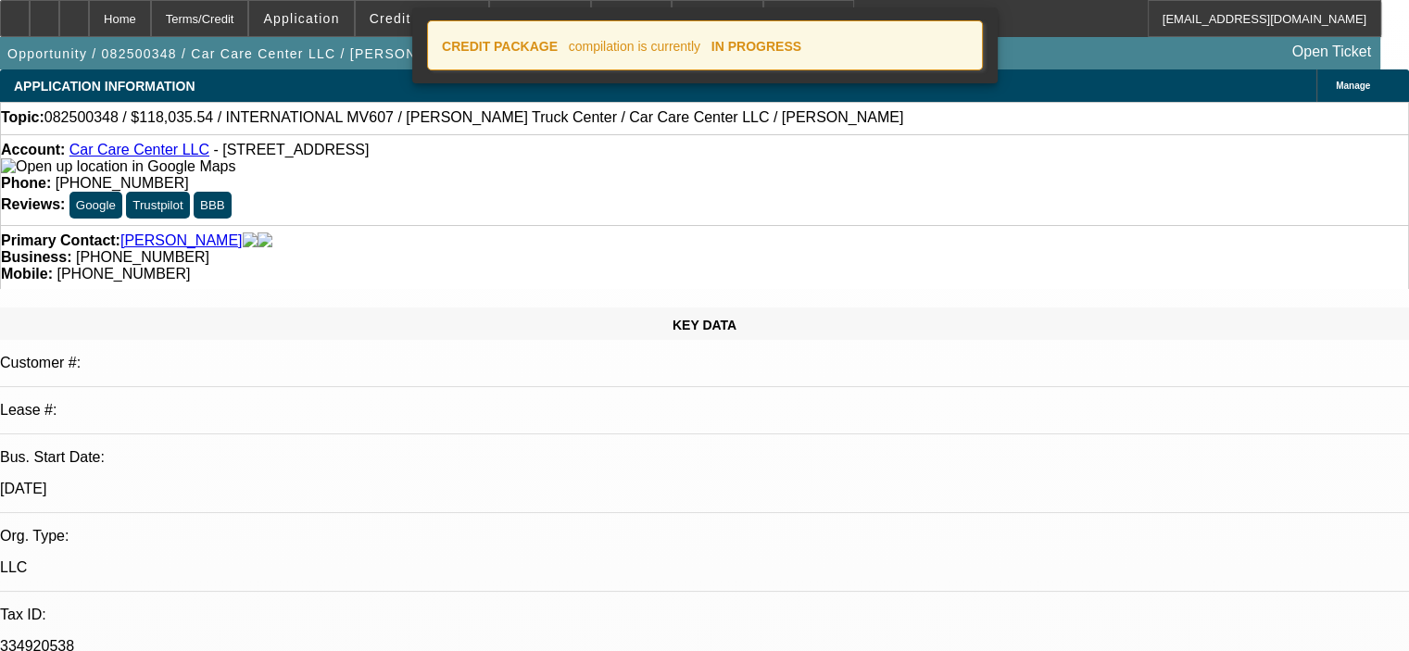
select select "0.2"
select select "2"
select select "0"
select select "6"
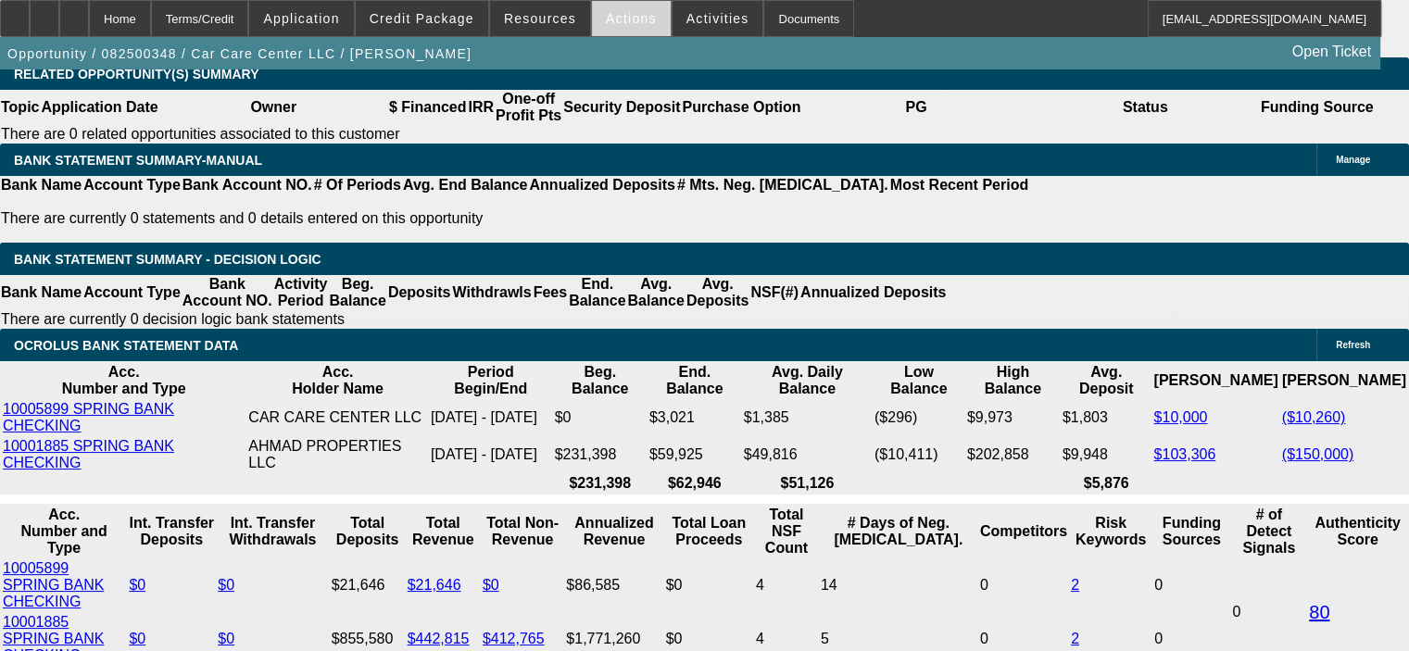
scroll to position [3084, 0]
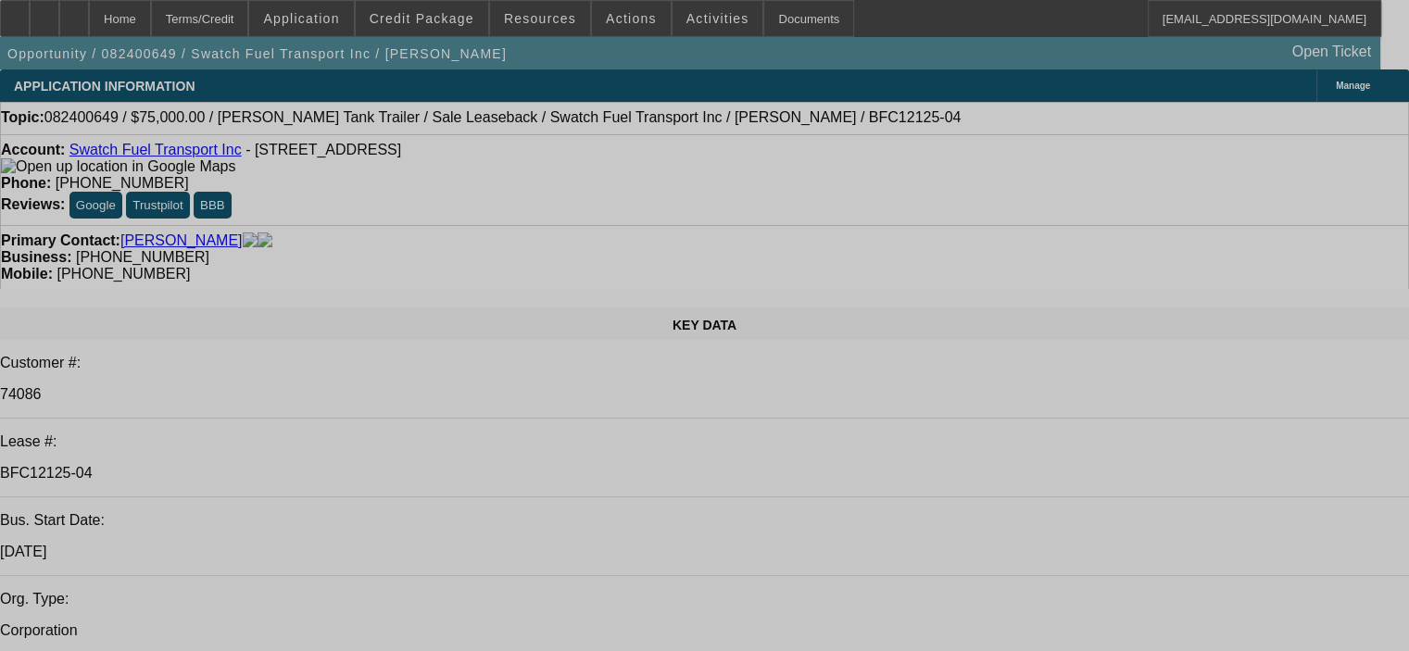
select select "0"
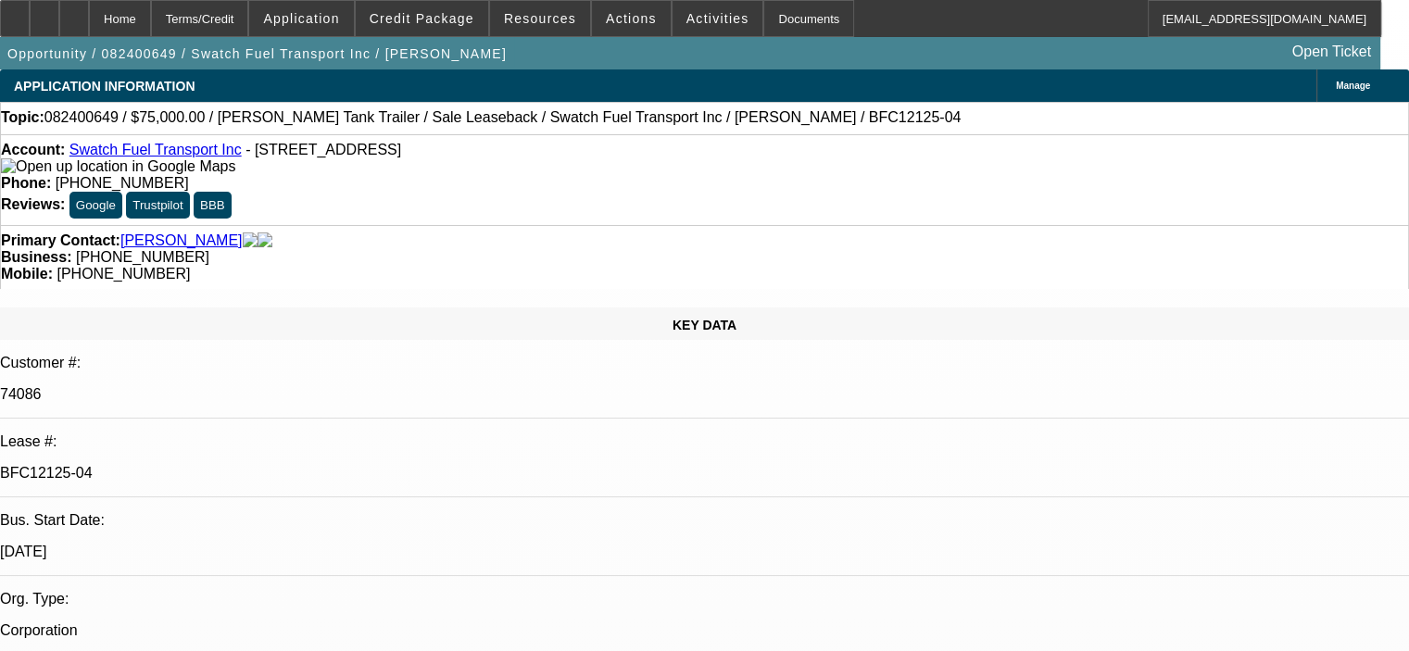
select select "2"
select select "0"
select select "6"
select select "0"
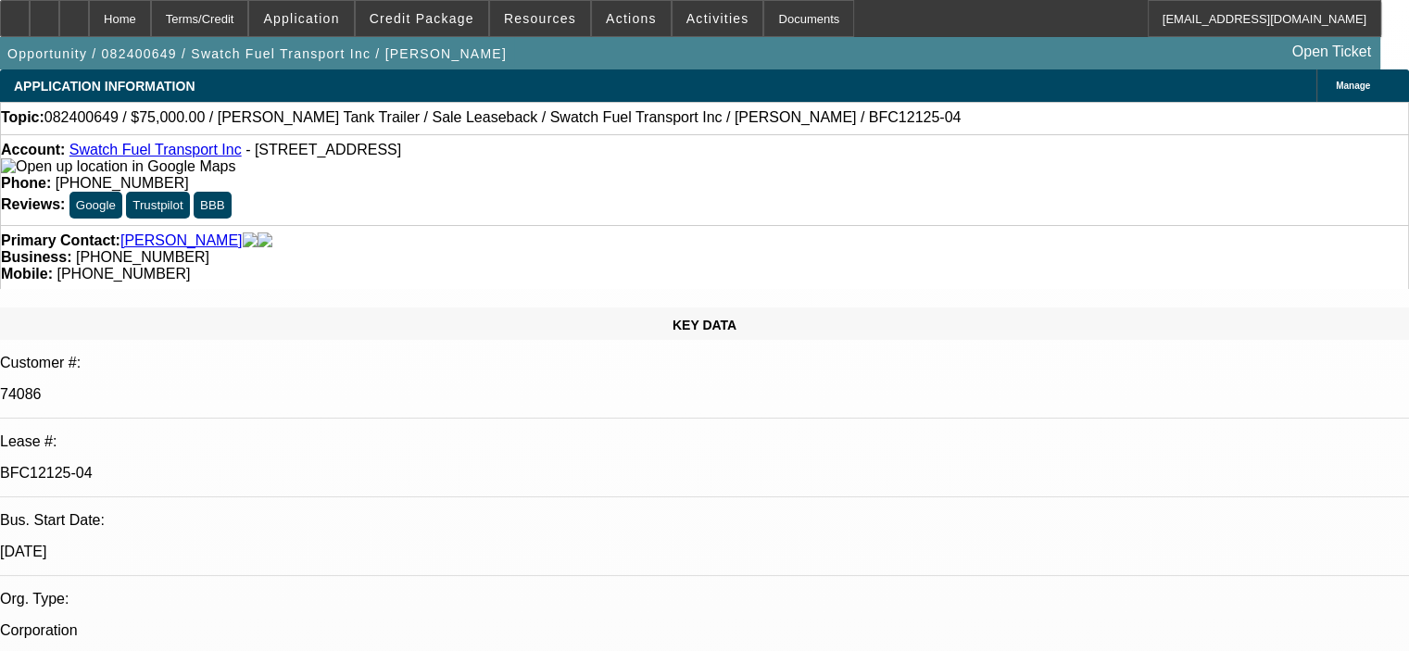
select select "2"
select select "0"
select select "6"
select select "0"
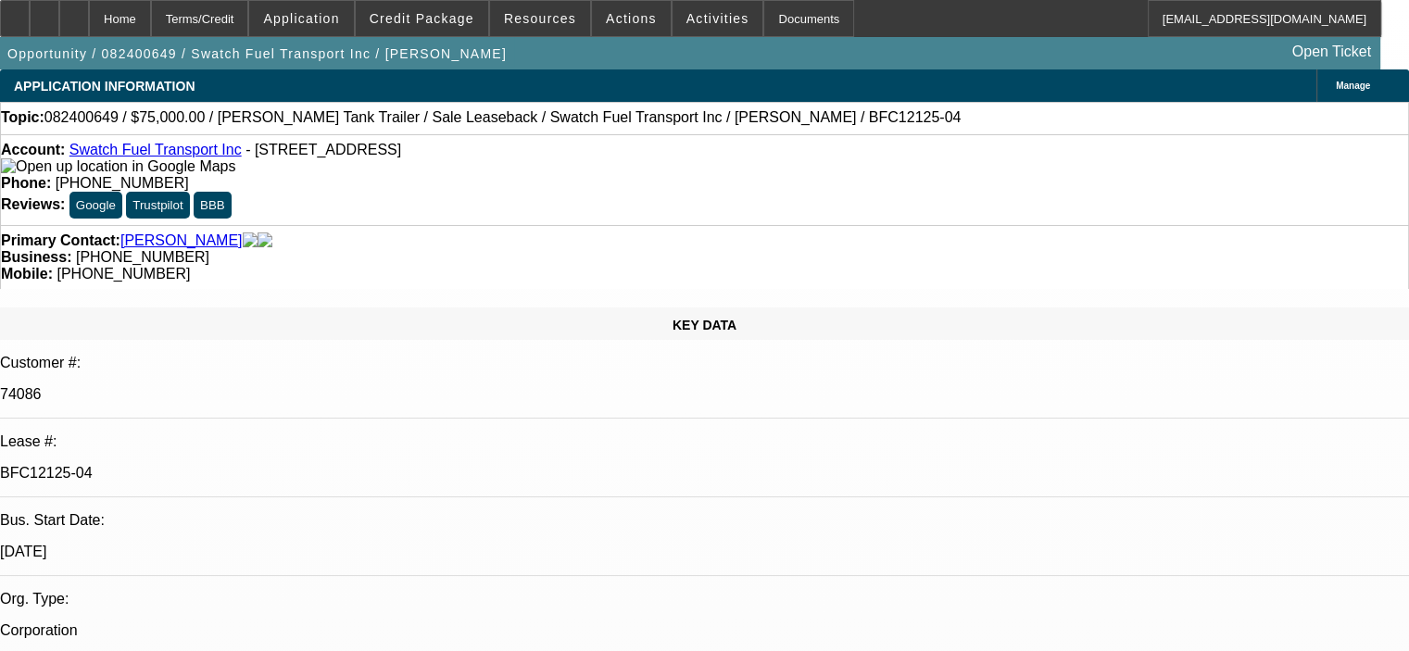
select select "2"
select select "0"
select select "6"
select select "0"
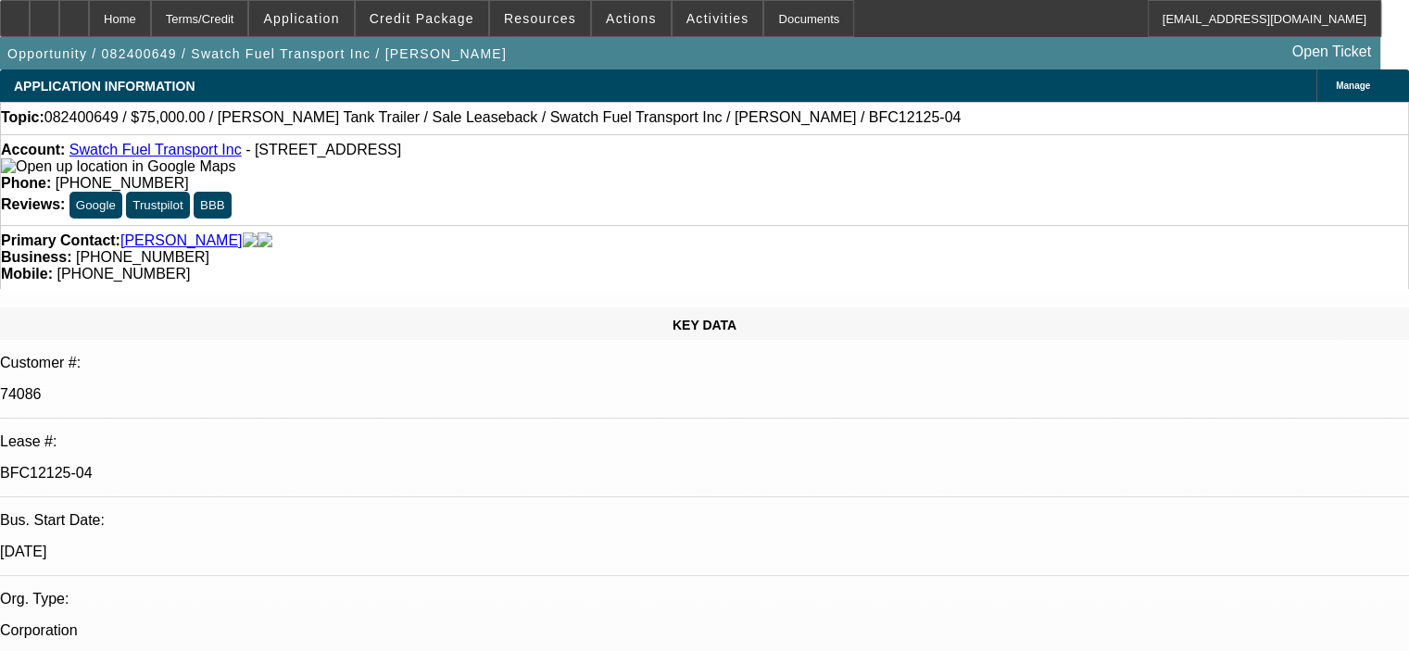
select select "2"
select select "0"
select select "6"
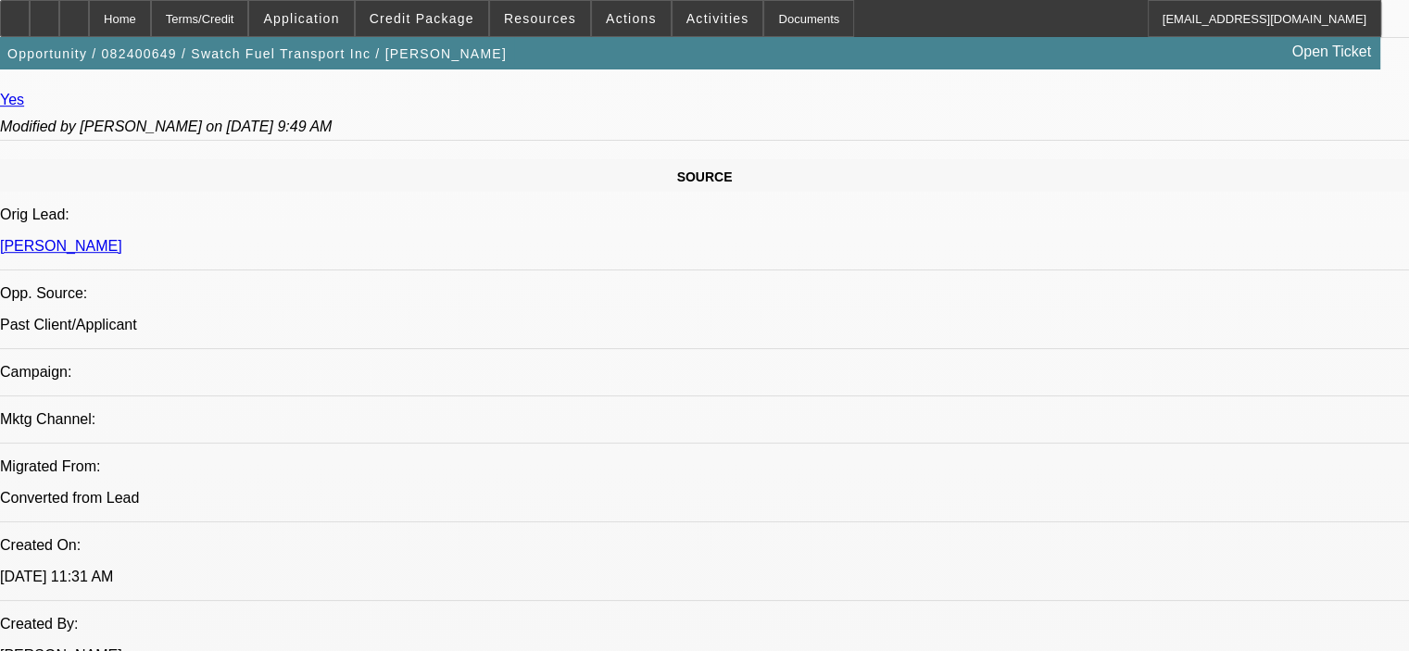
scroll to position [1205, 0]
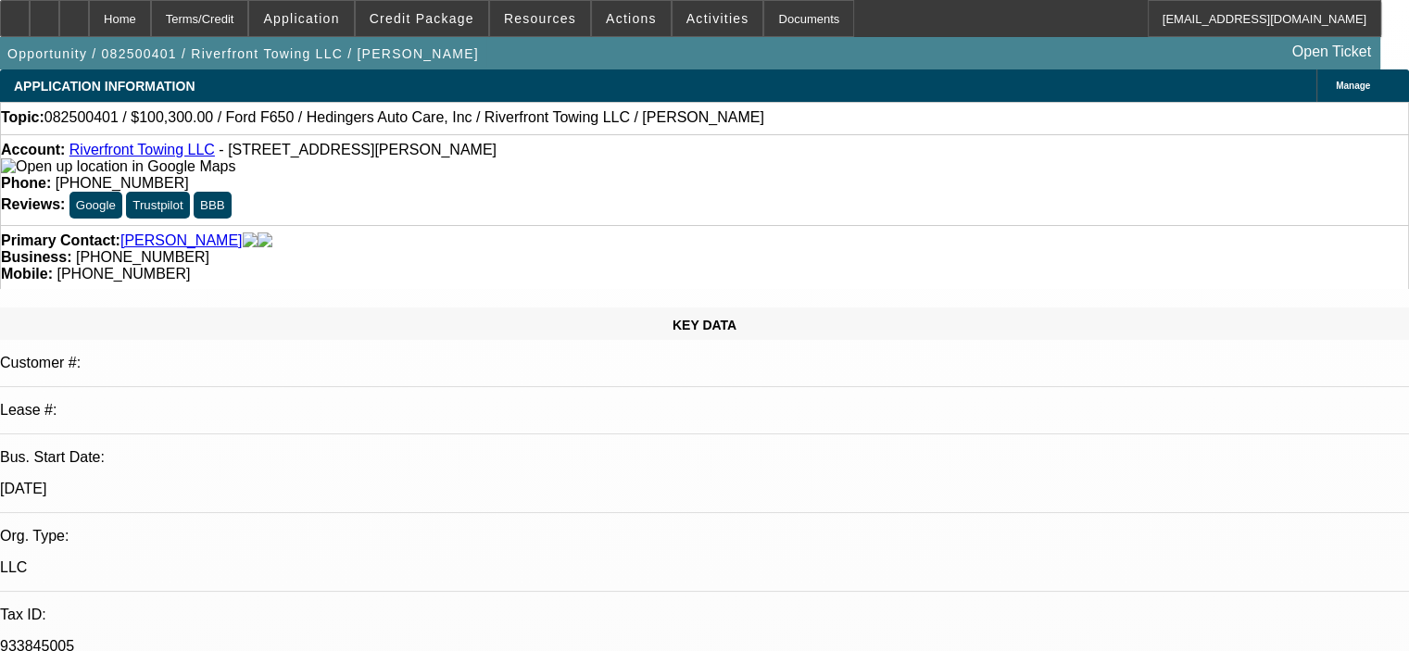
select select "0.15"
select select "2"
select select "0"
select select "0.15"
select select "2"
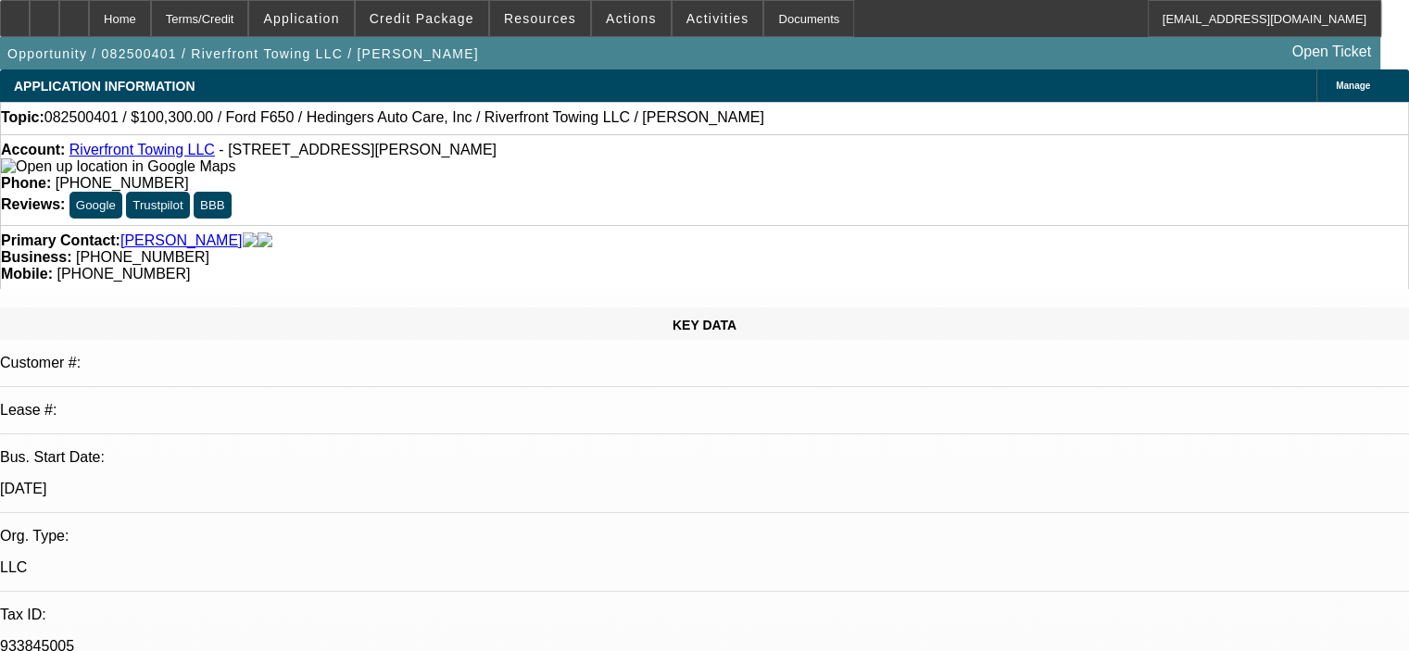
select select "0"
select select "1"
select select "2"
select select "6"
select select "1"
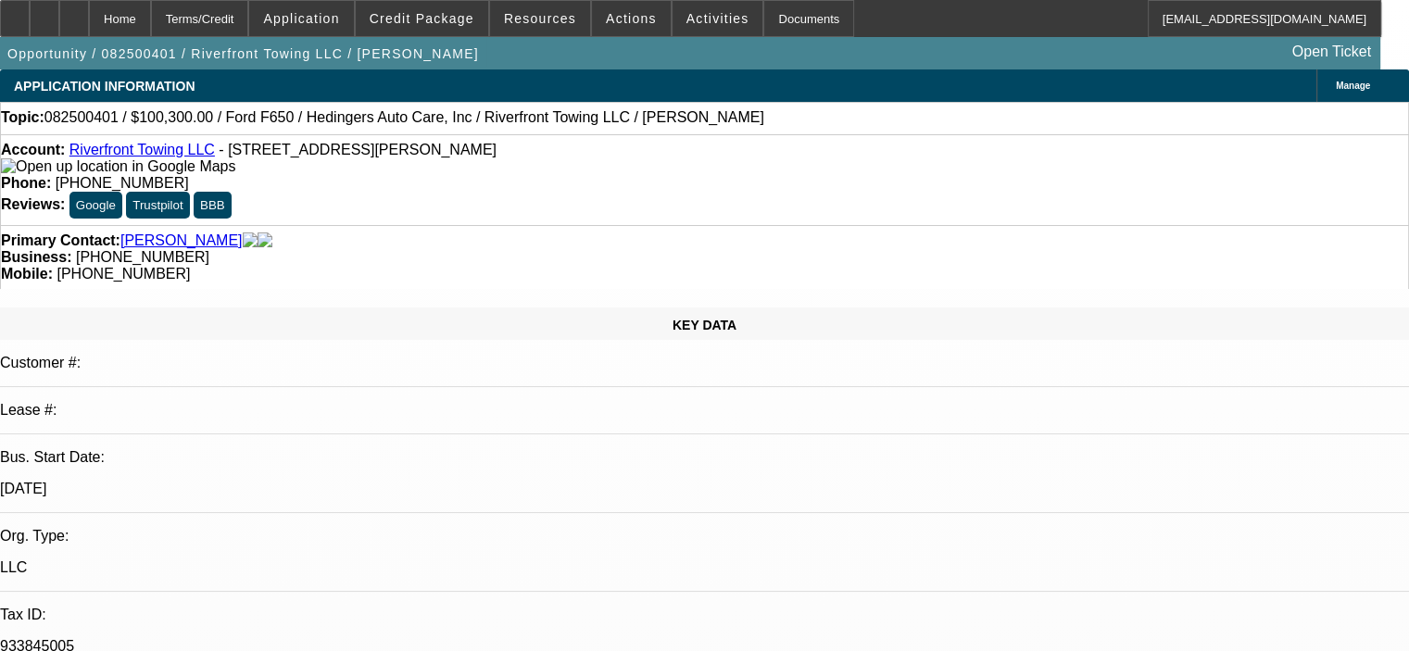
select select "2"
select select "6"
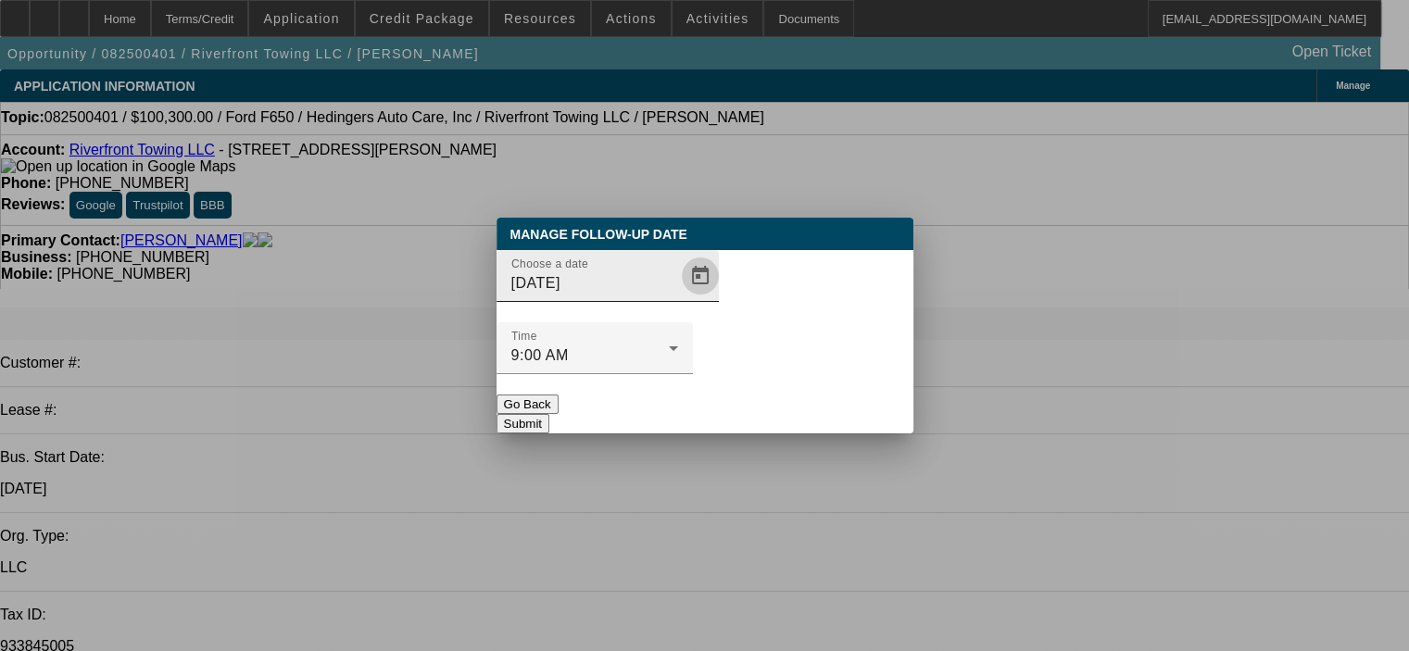
click at [678, 298] on span "Open calendar" at bounding box center [700, 276] width 44 height 44
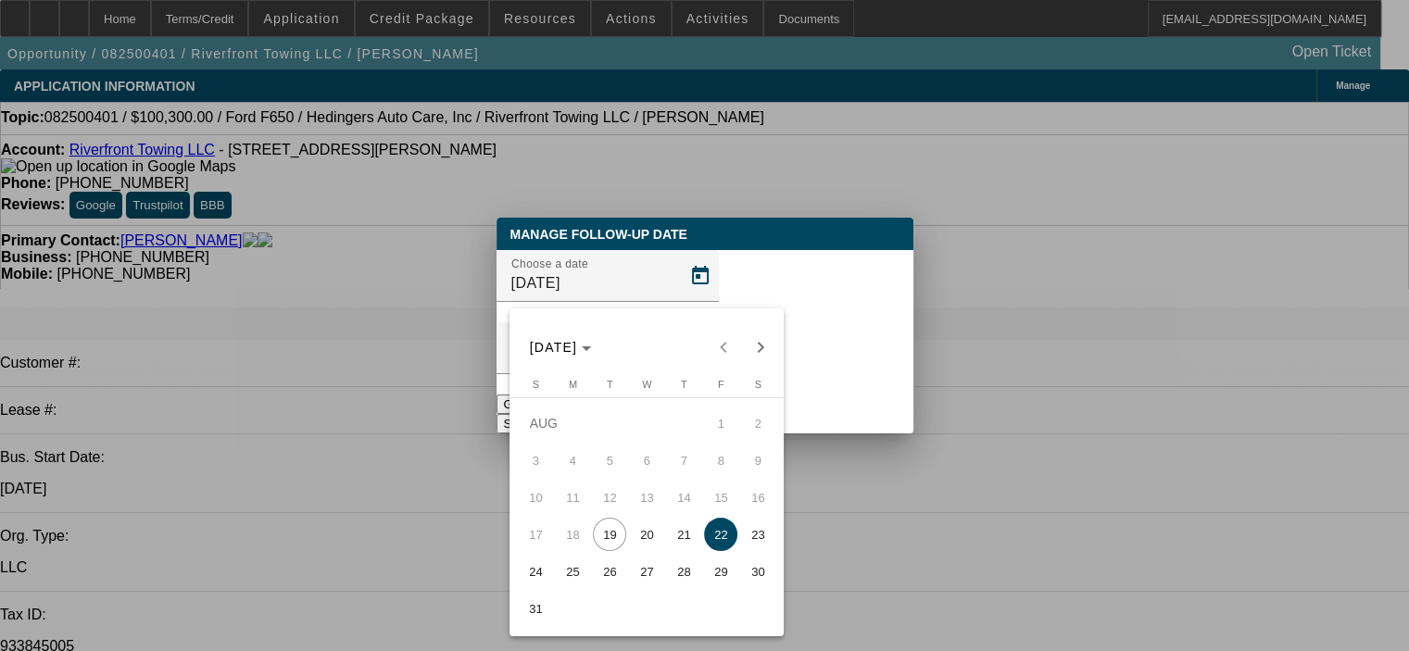
click at [605, 576] on span "26" at bounding box center [609, 571] width 33 height 33
type input "8/26/2025"
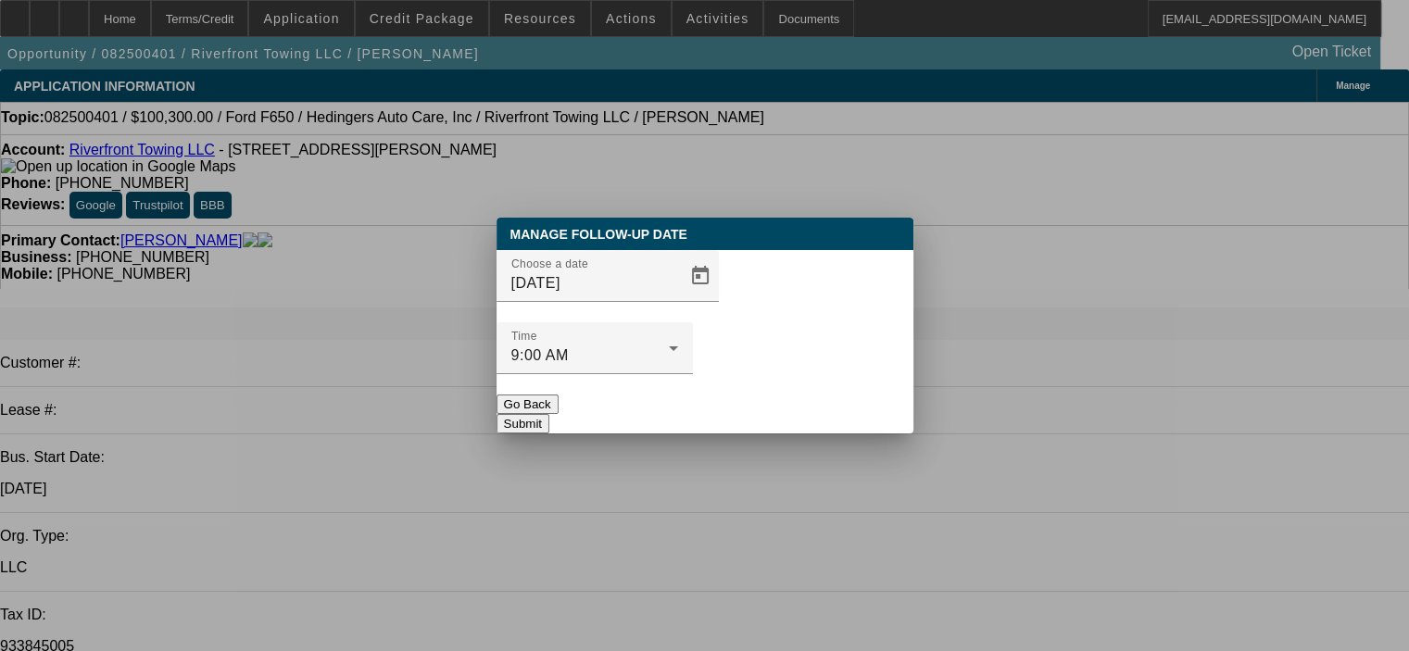
click at [549, 414] on button "Submit" at bounding box center [523, 423] width 53 height 19
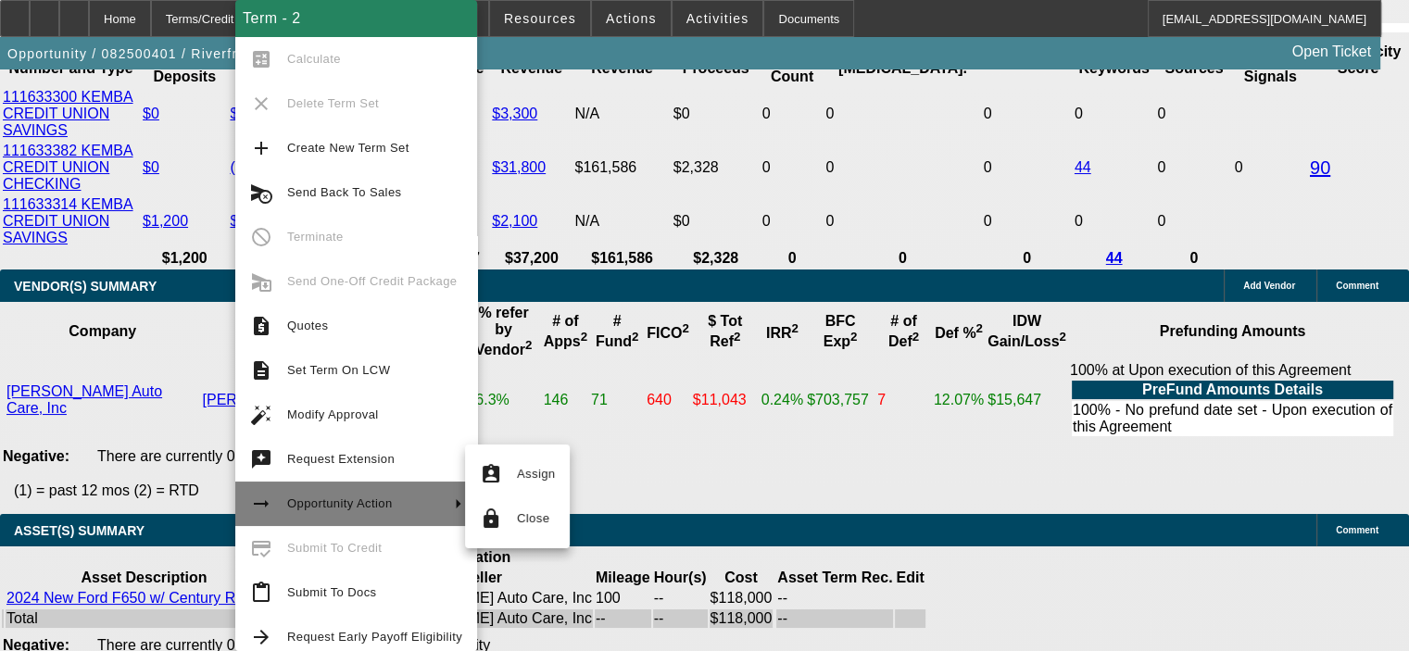
scroll to position [15, 0]
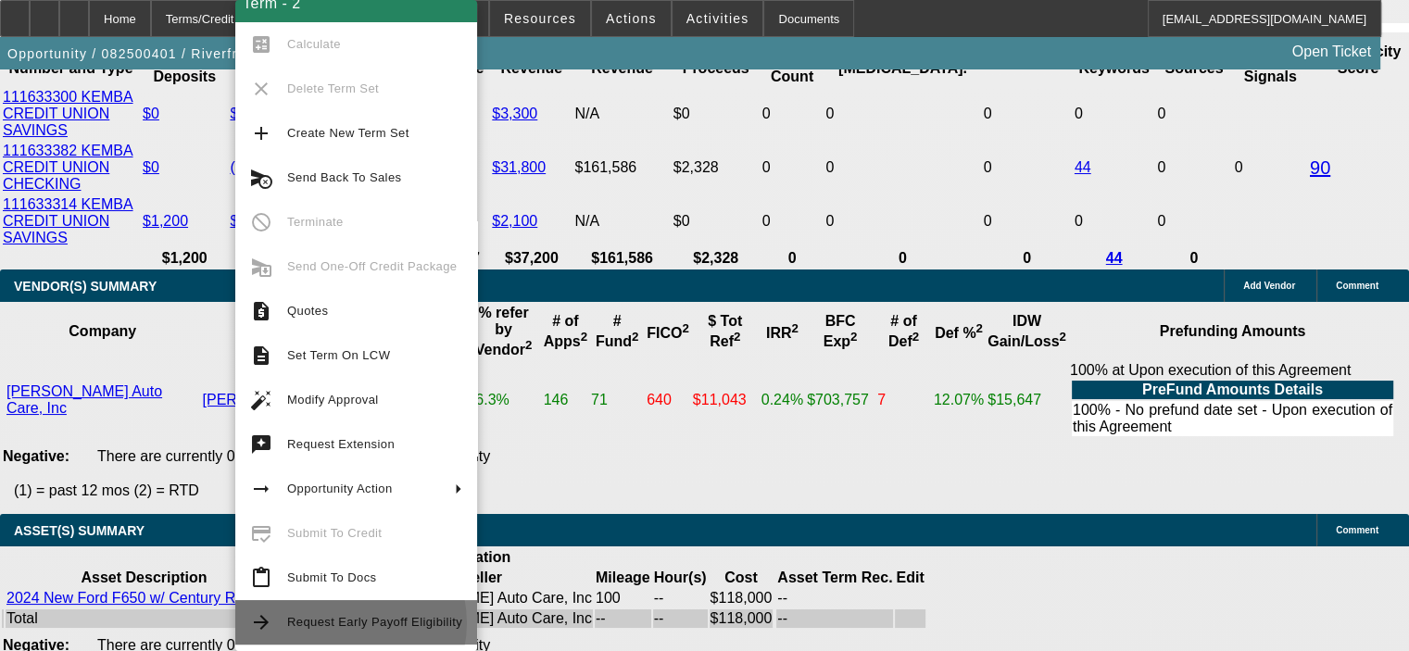
click at [348, 623] on span "Request Early Payoff Eligibility" at bounding box center [374, 622] width 175 height 14
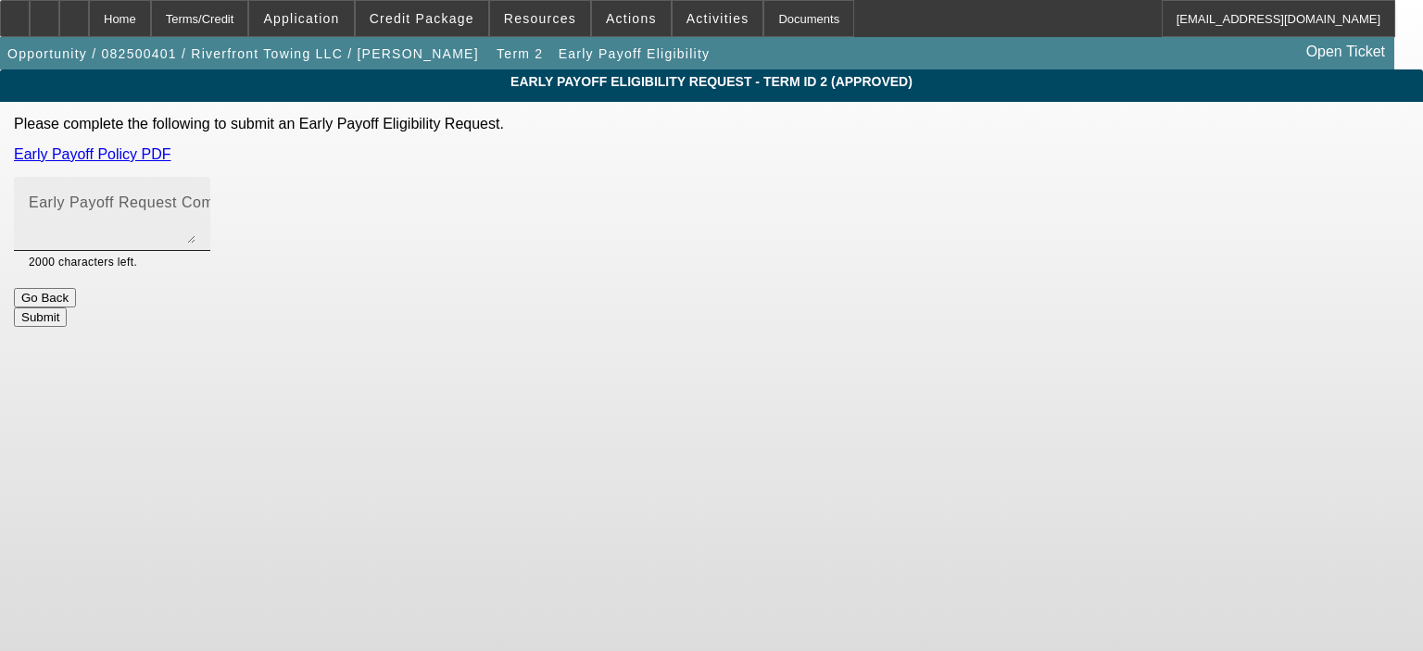
click at [249, 207] on mat-label "Early Payoff Request Comment" at bounding box center [139, 203] width 221 height 16
click at [195, 207] on textarea "Early Payoff Request Comment" at bounding box center [112, 221] width 167 height 44
type textarea "Customer has requested an early payoff option, thanks."
click at [67, 315] on button "Submit" at bounding box center [40, 317] width 53 height 19
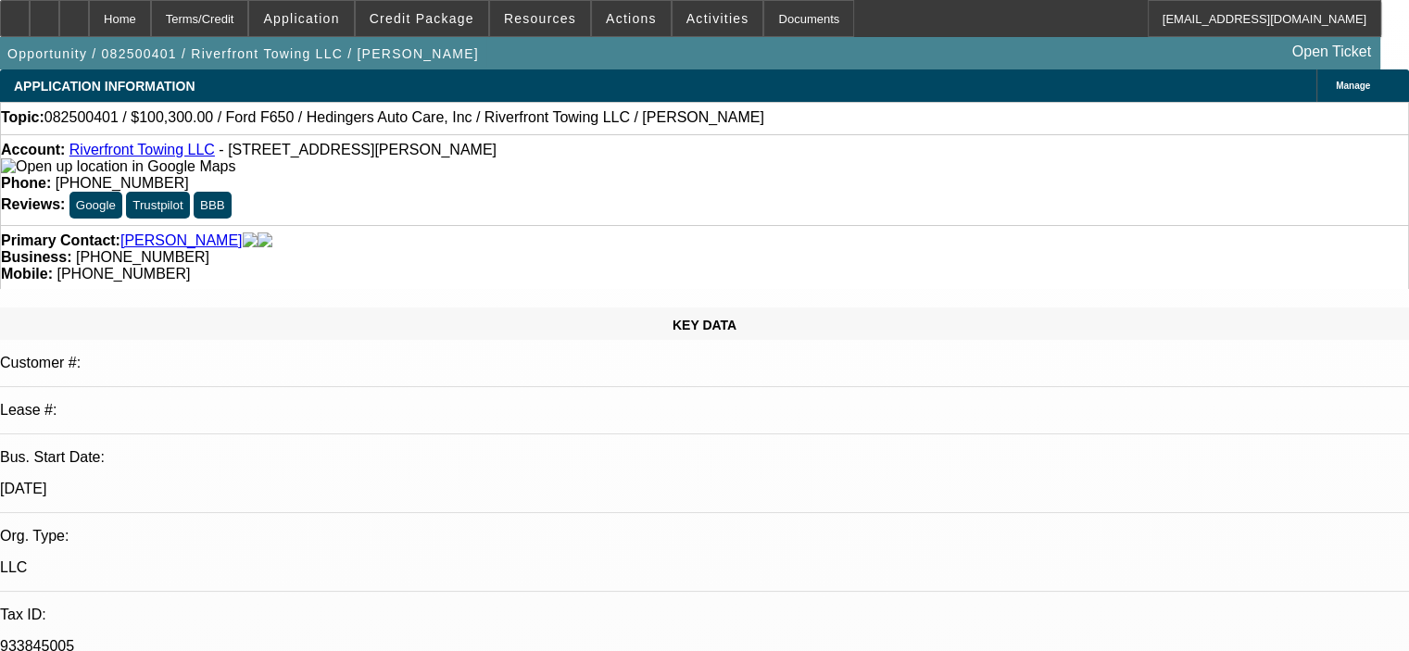
select select "0.15"
select select "2"
select select "0"
select select "6"
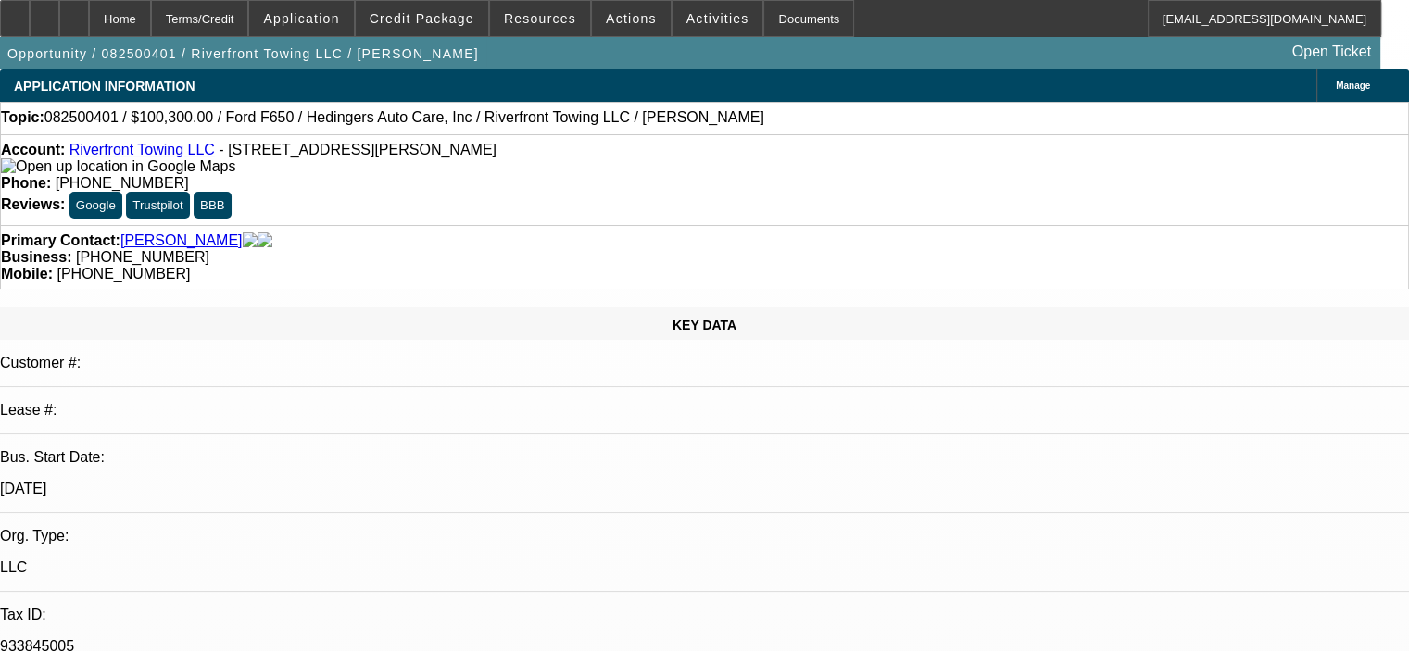
select select "0.15"
select select "2"
select select "0"
select select "6"
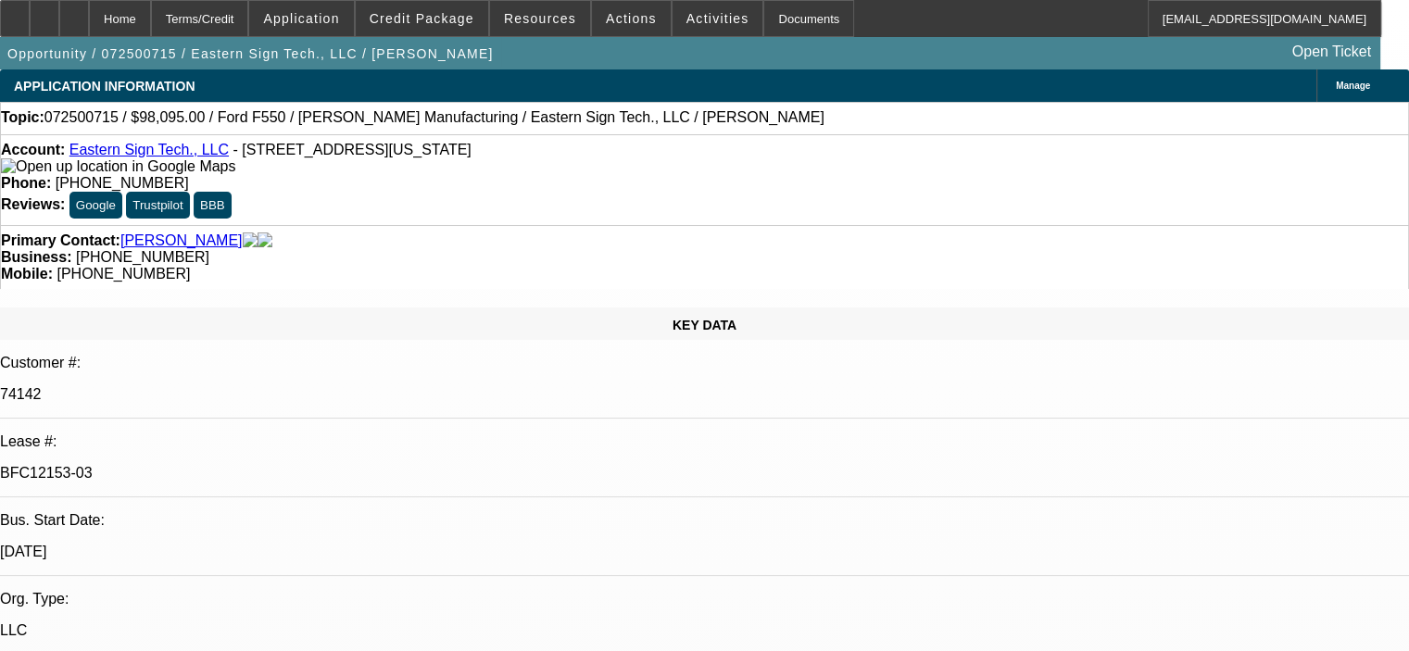
select select "0"
select select "6"
select select "0"
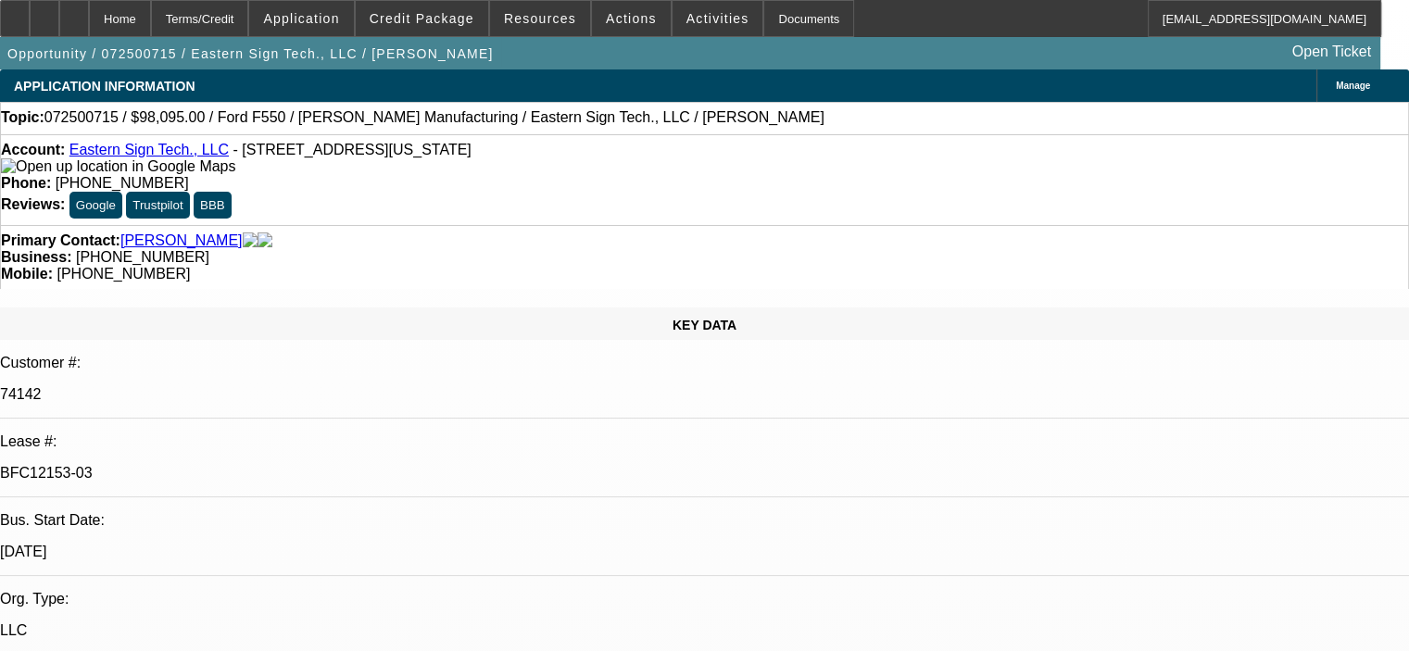
select select "0"
select select "6"
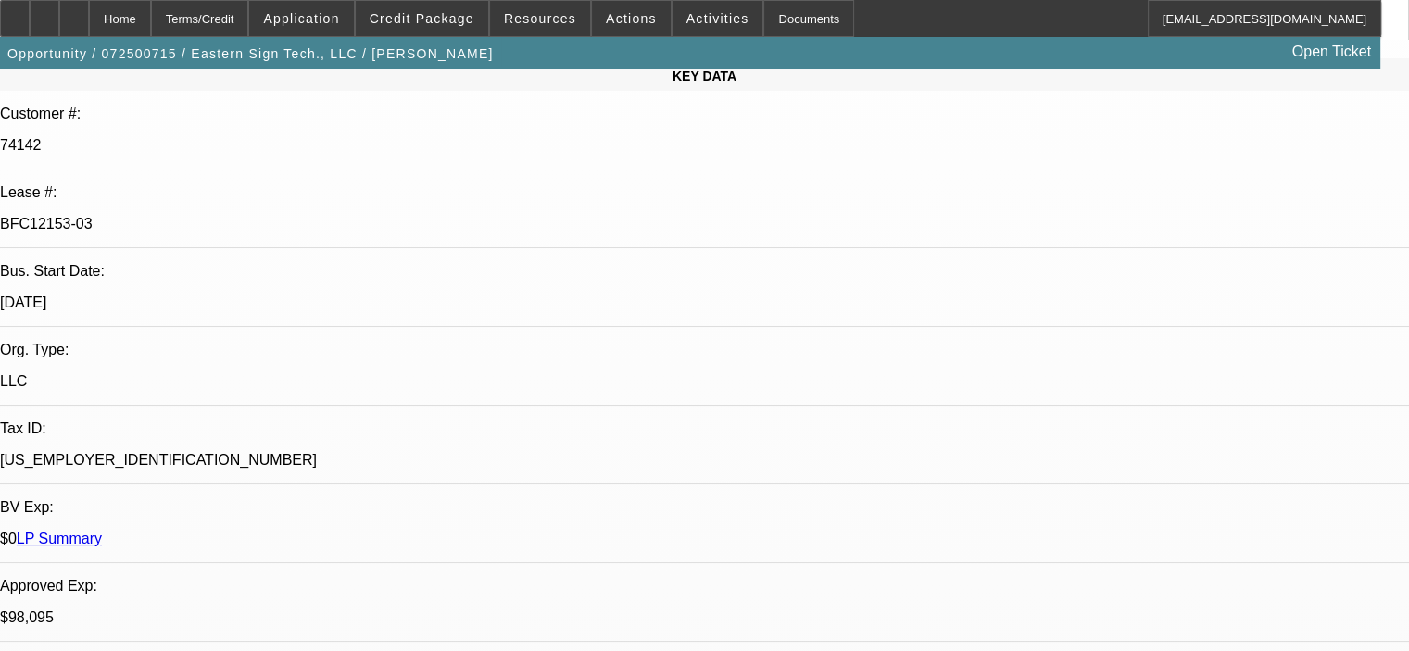
scroll to position [278, 0]
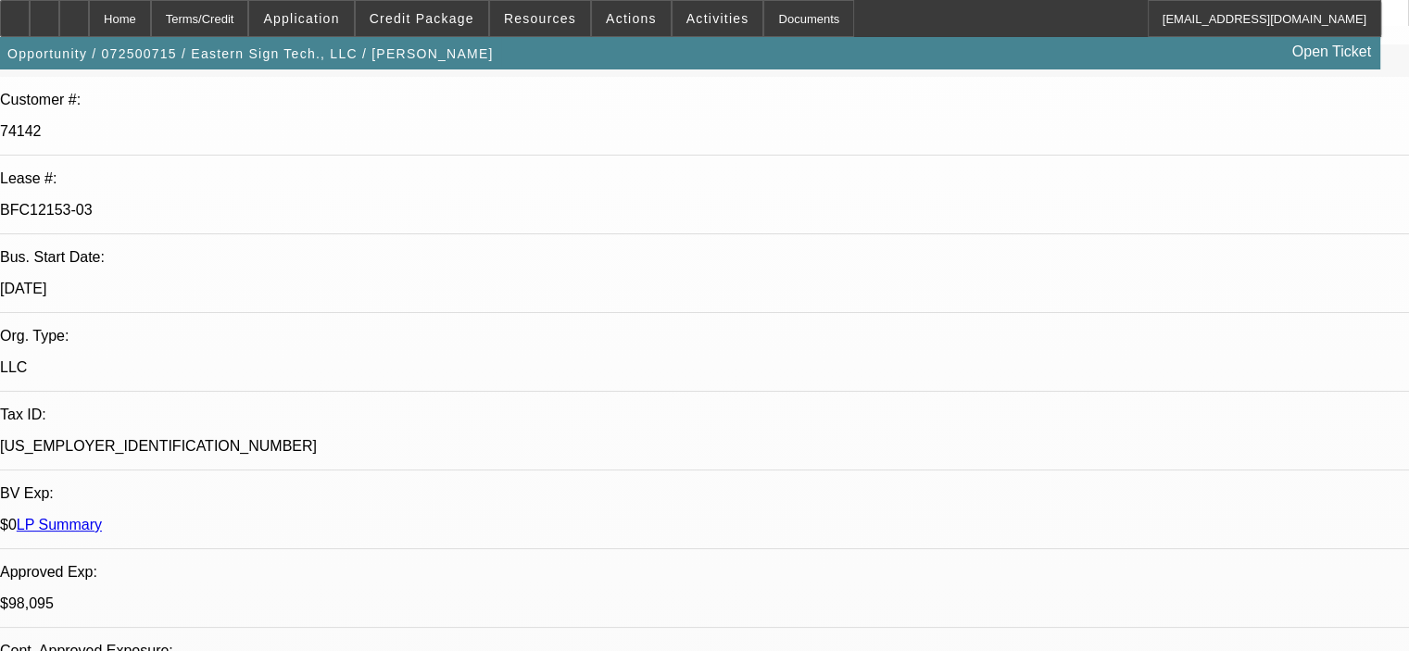
scroll to position [0, 0]
